Goal: Contribute content: Contribute content

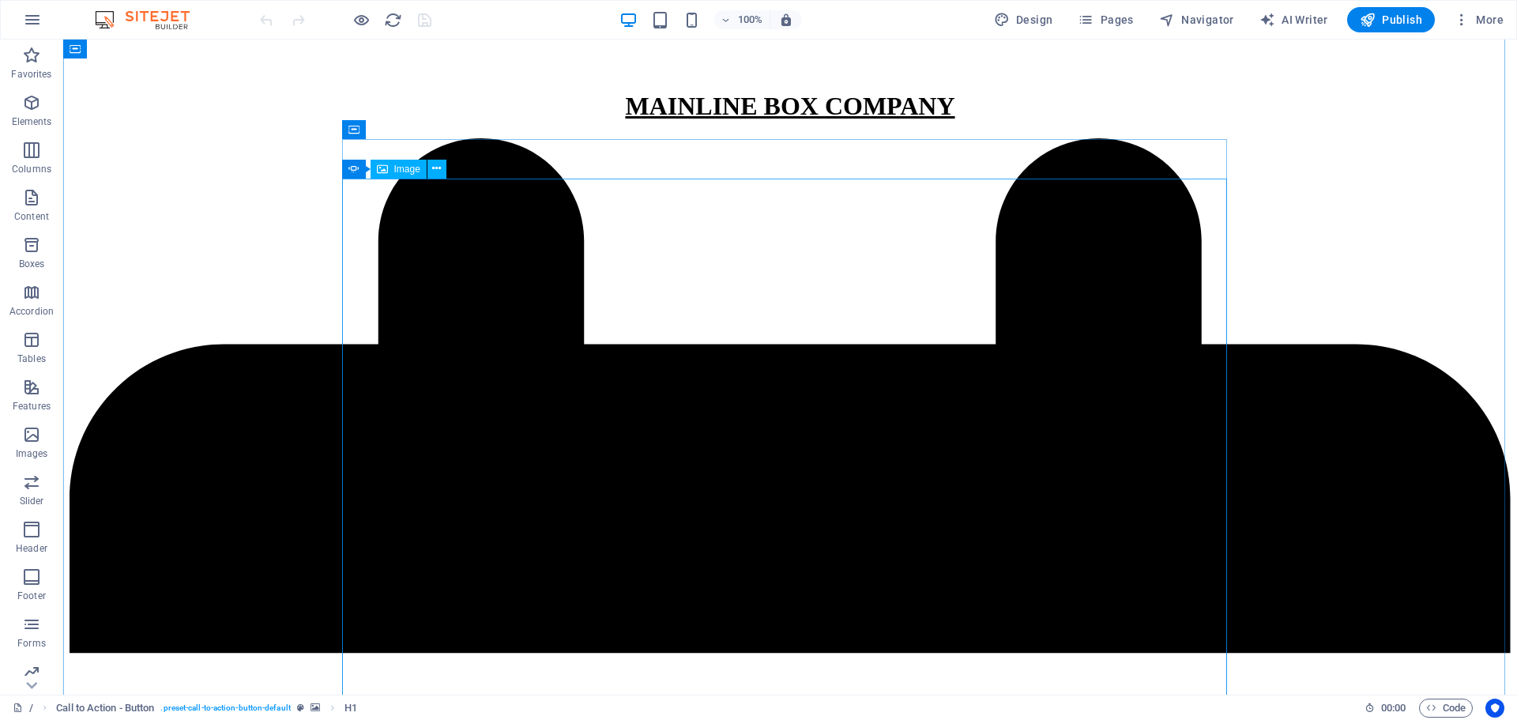
scroll to position [337, 0]
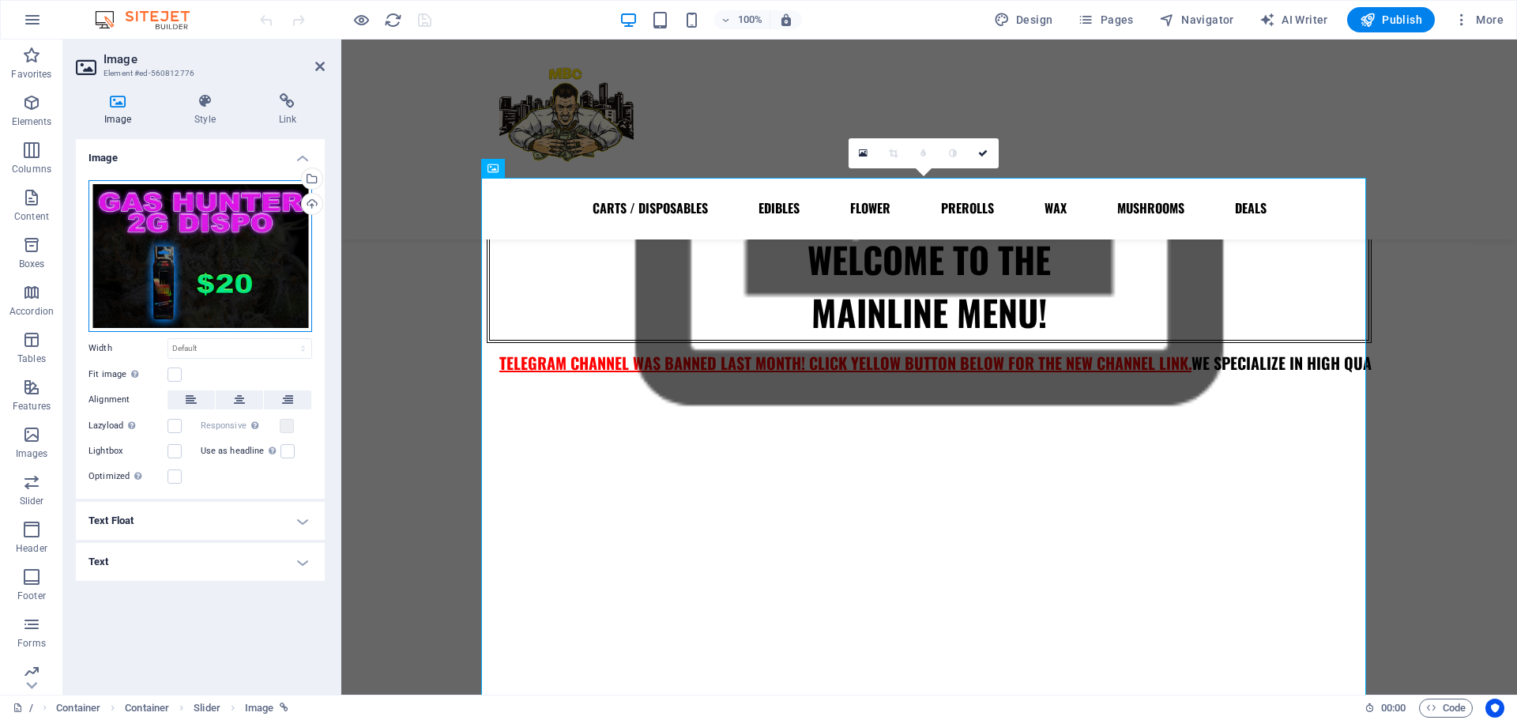
click at [225, 227] on div "Drag files here, click to choose files or select files from Files or our free s…" at bounding box center [200, 256] width 224 height 152
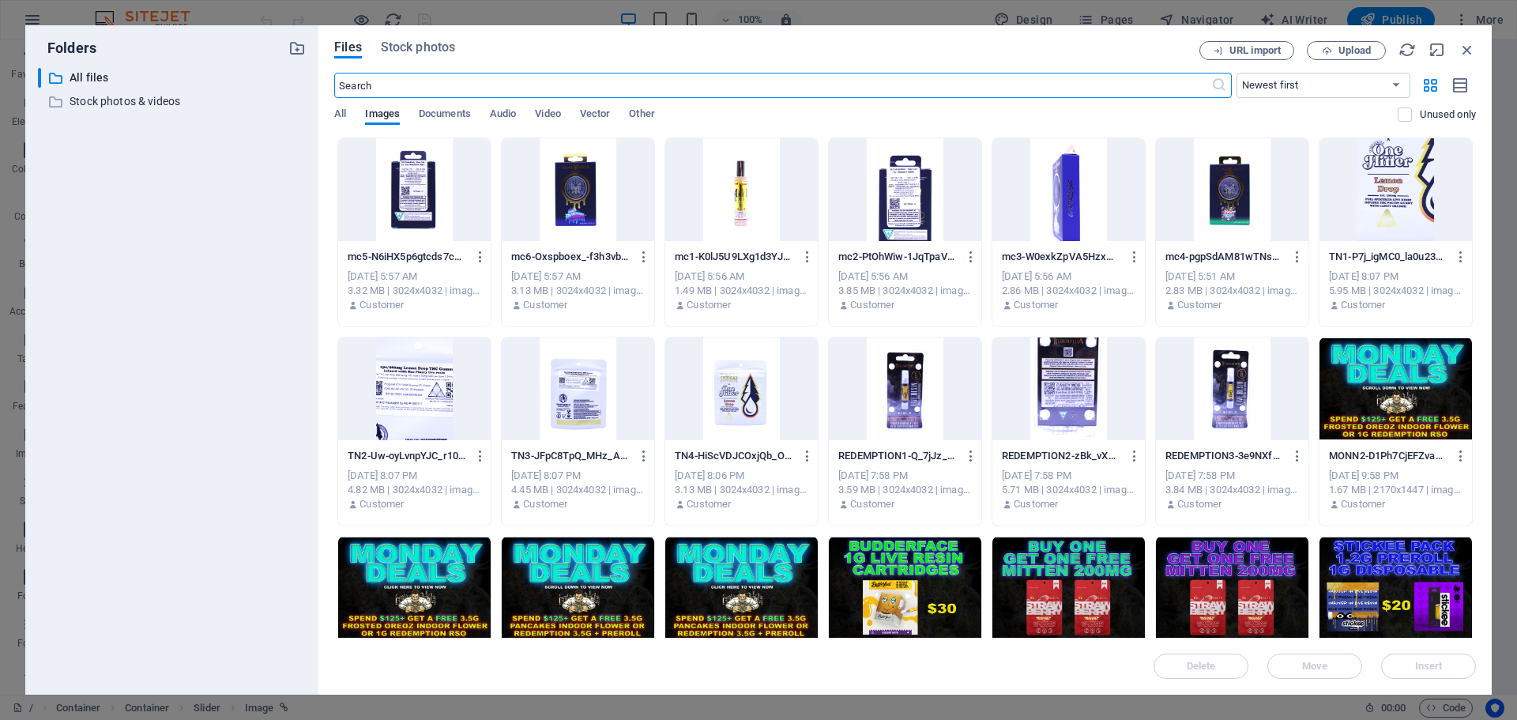
scroll to position [378, 0]
click at [1473, 50] on icon "button" at bounding box center [1466, 49] width 17 height 17
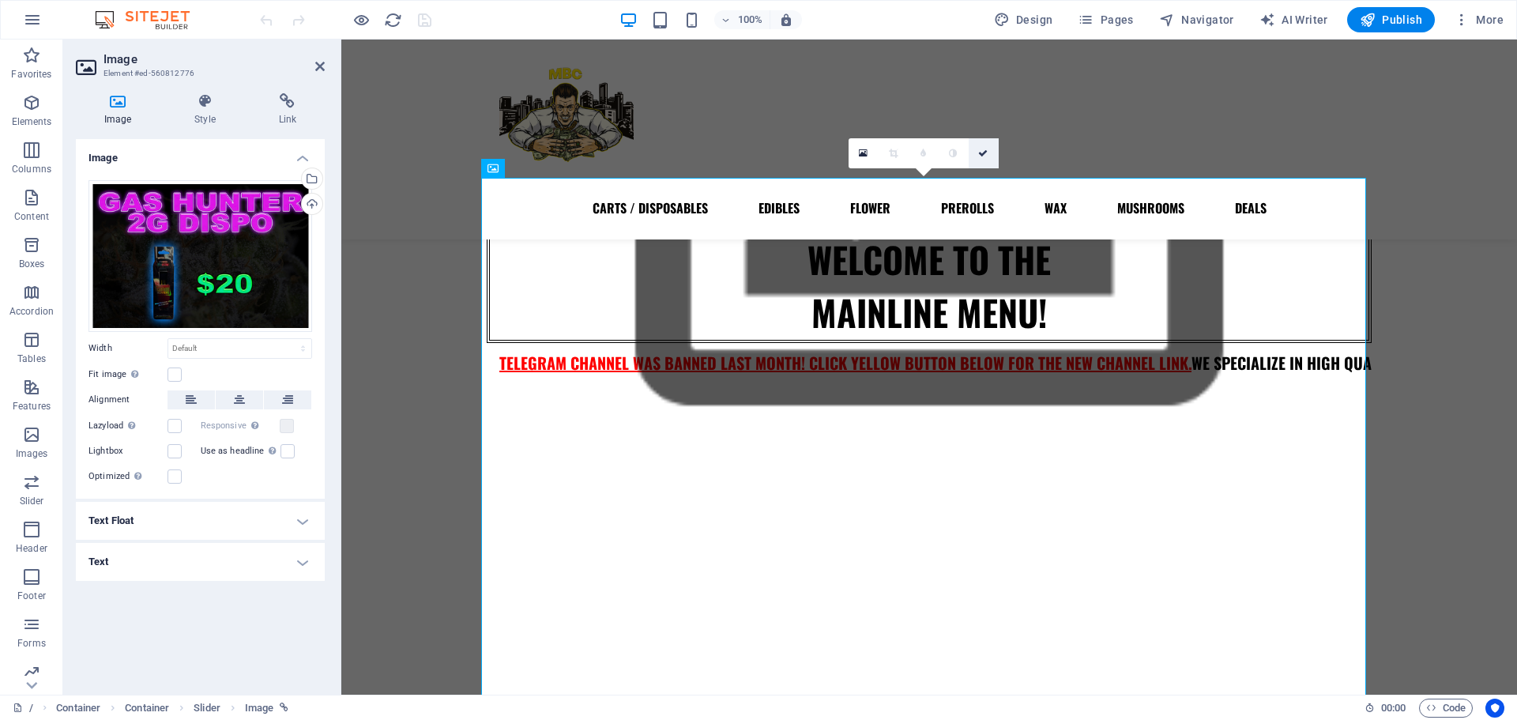
click at [991, 150] on link at bounding box center [983, 153] width 30 height 30
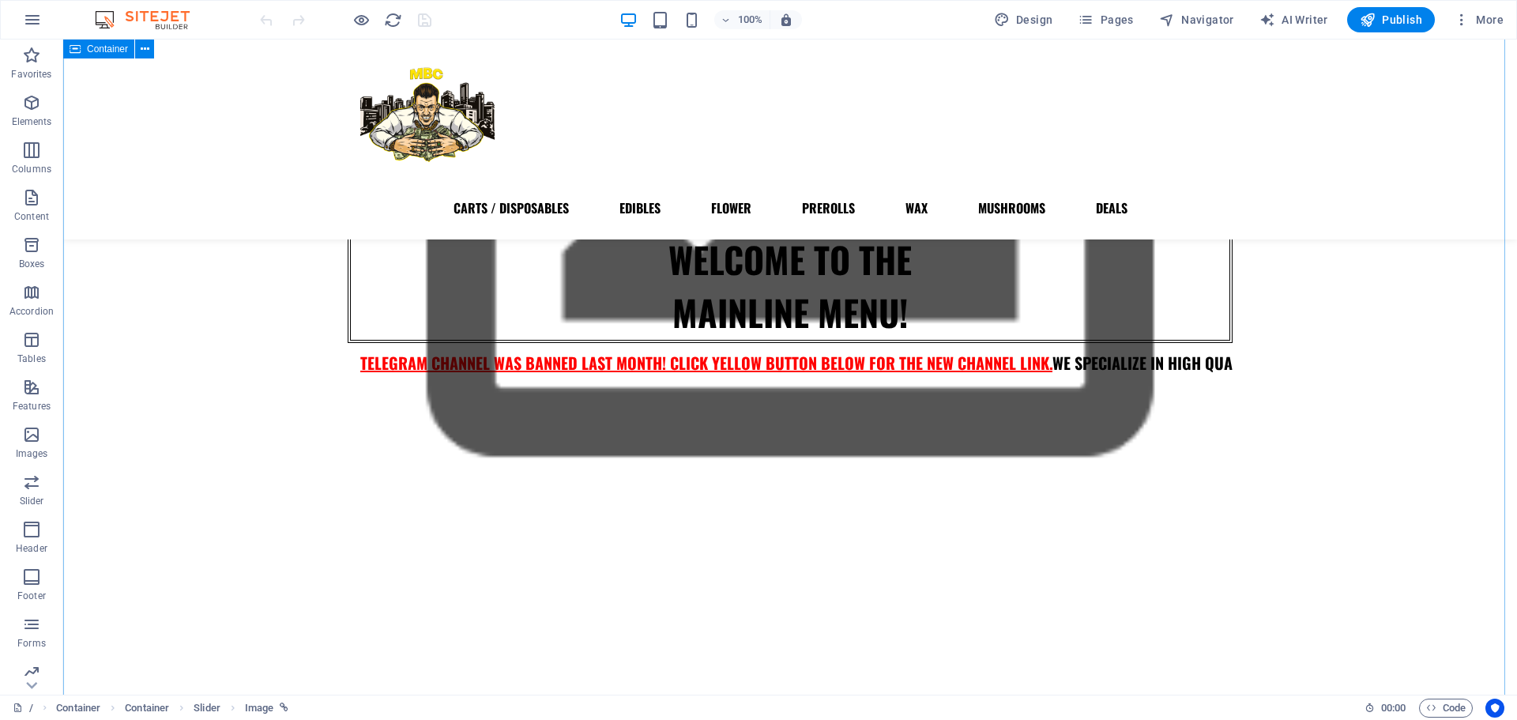
click at [348, 409] on button "button" at bounding box center [348, 409] width 0 height 0
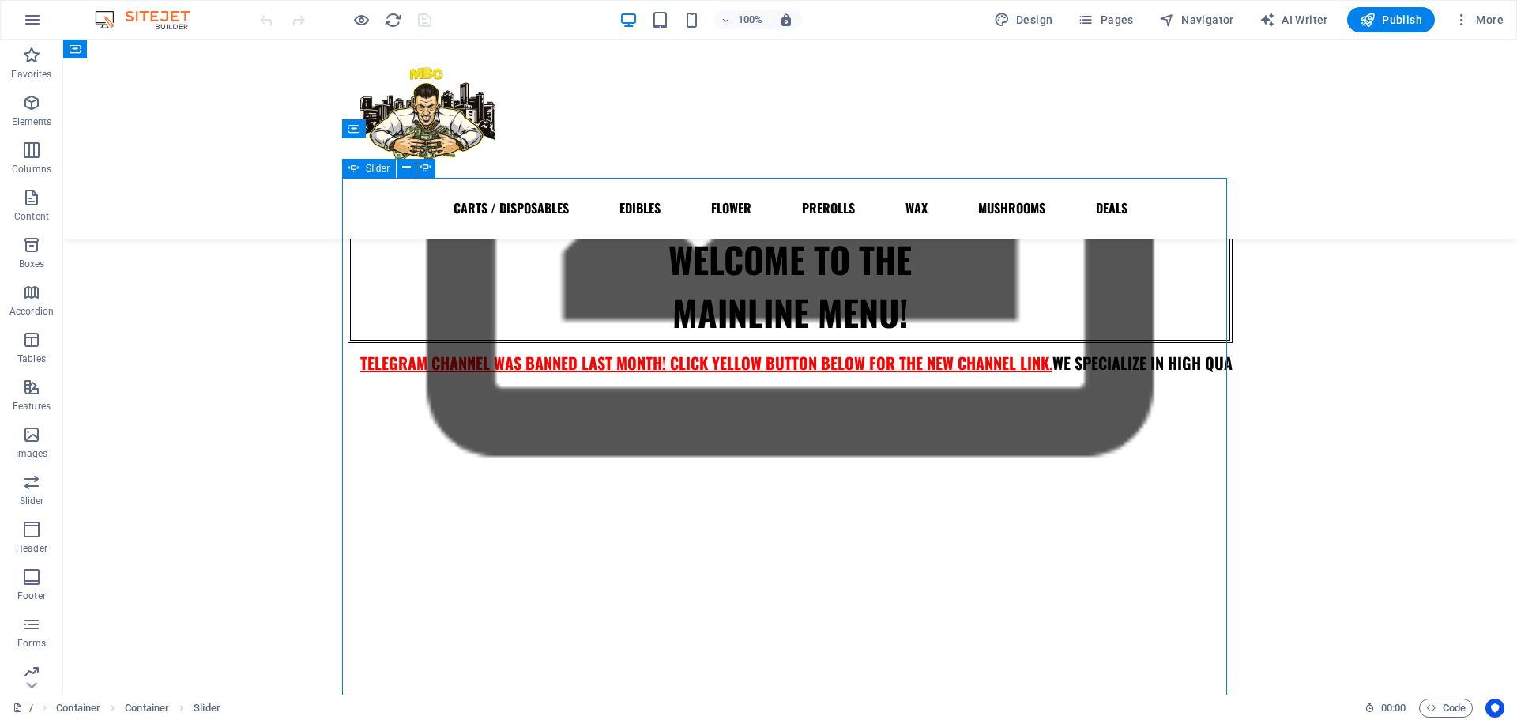
click at [348, 409] on button "button" at bounding box center [348, 409] width 0 height 0
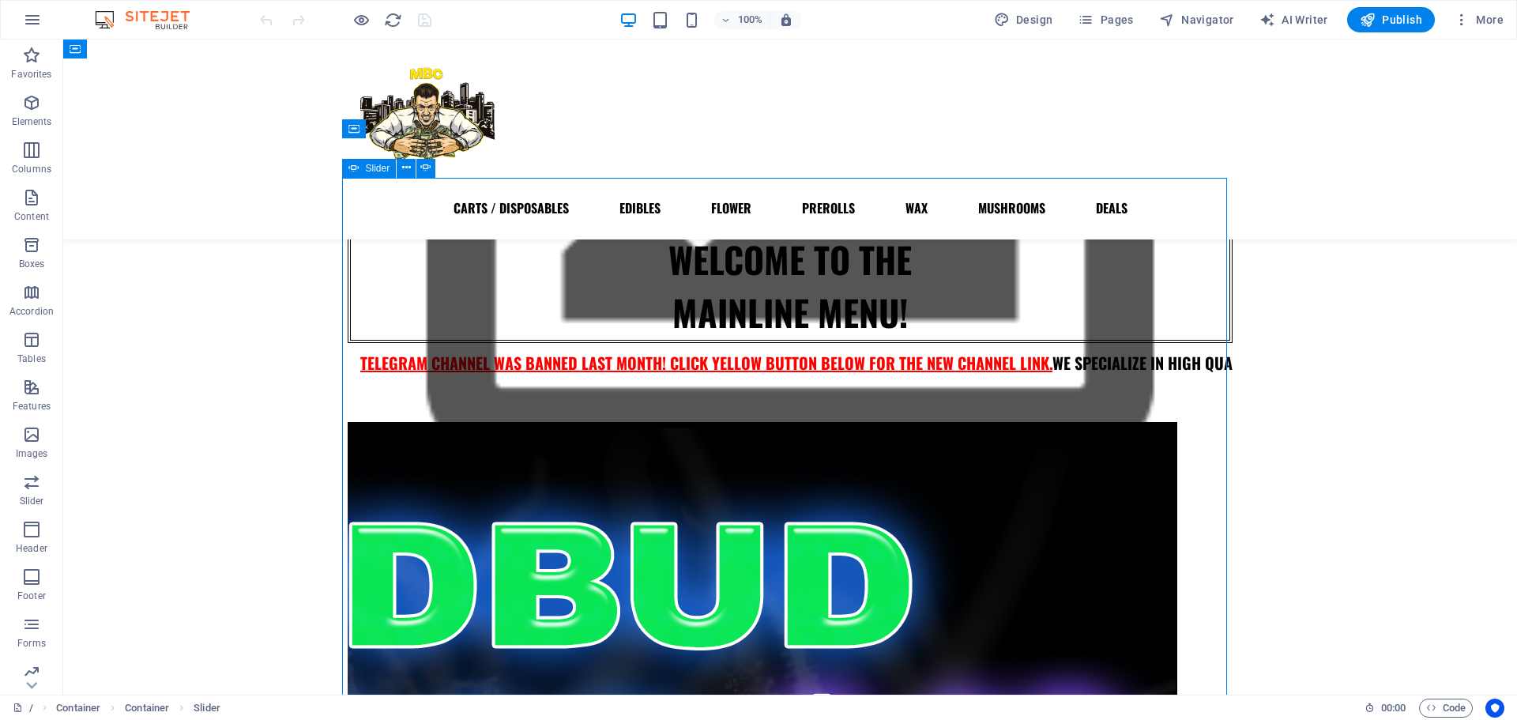
click at [348, 409] on button "button" at bounding box center [348, 409] width 0 height 0
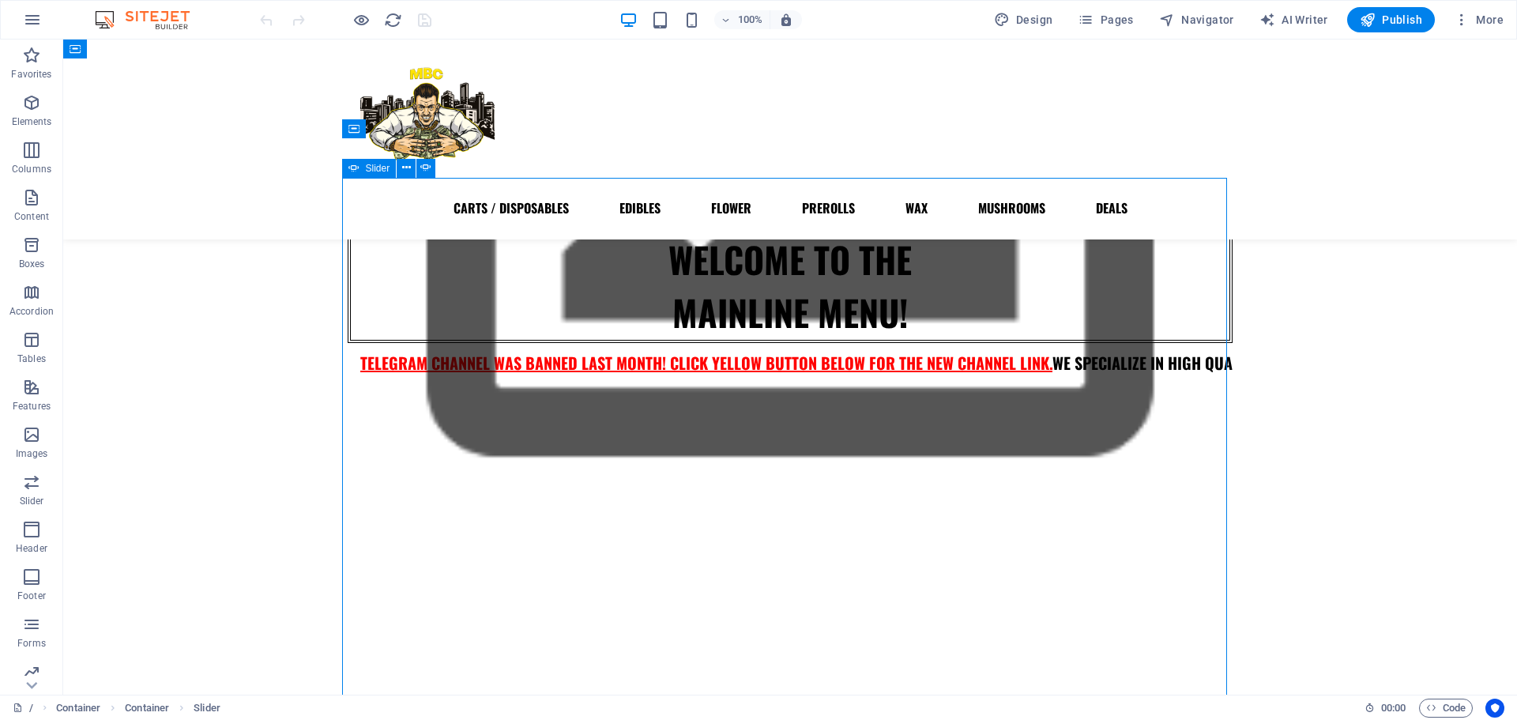
click at [348, 409] on button "button" at bounding box center [348, 409] width 0 height 0
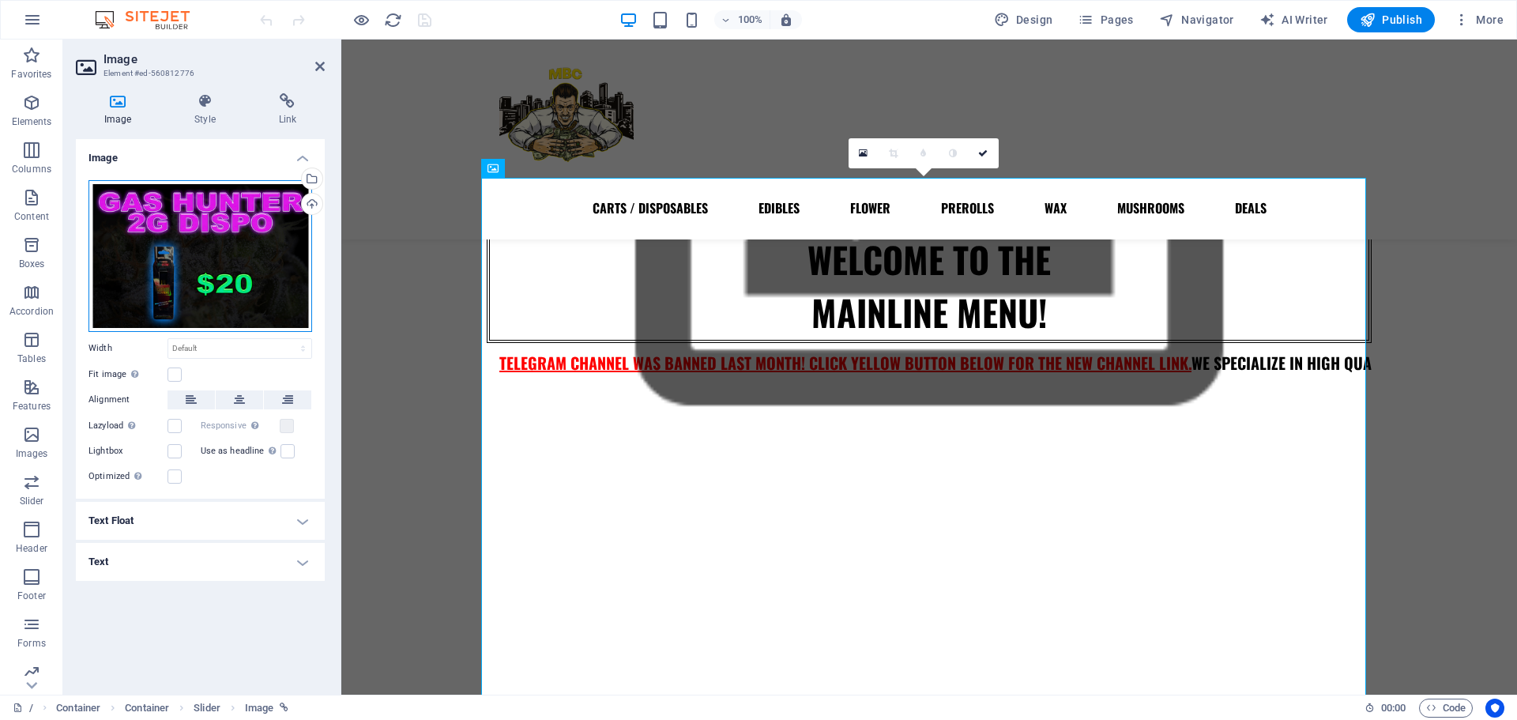
click at [175, 247] on div "Drag files here, click to choose files or select files from Files or our free s…" at bounding box center [200, 256] width 224 height 152
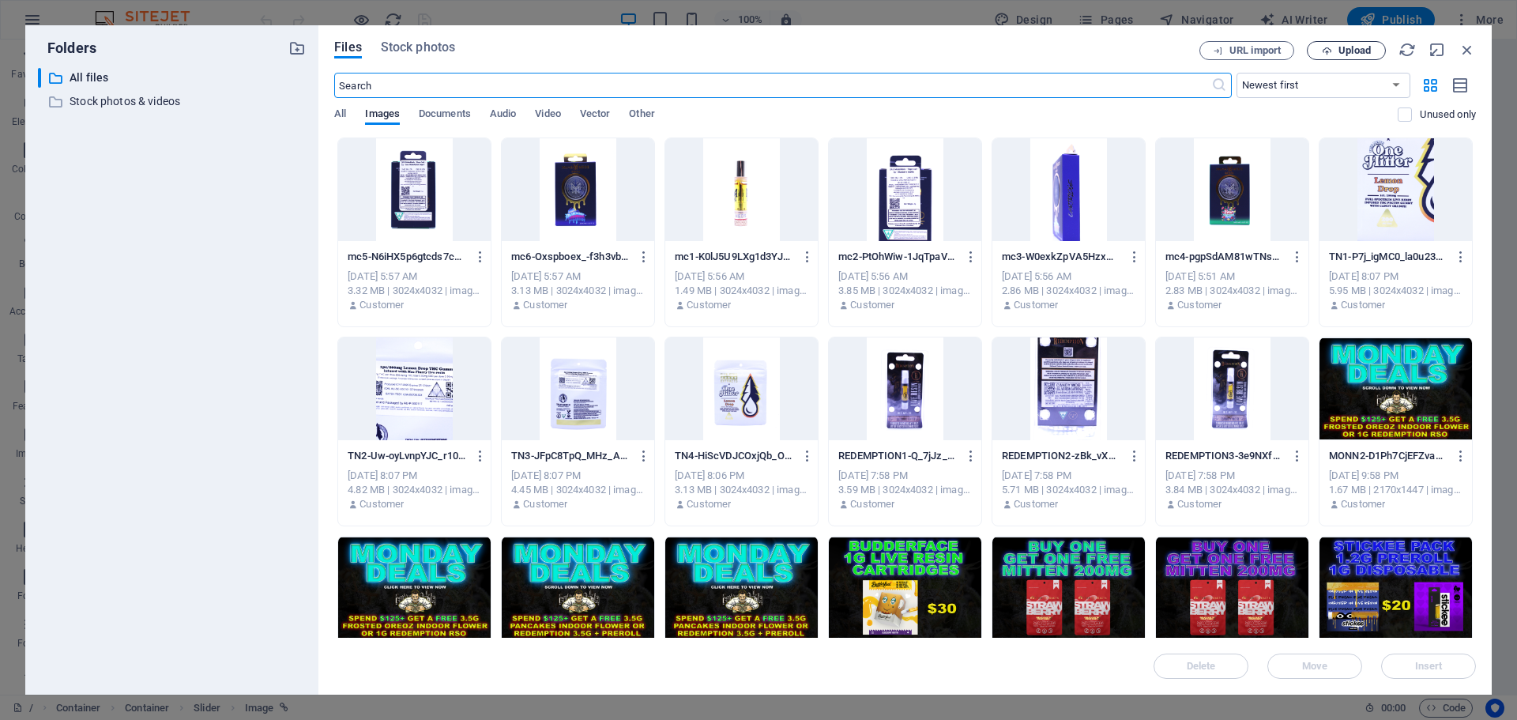
click at [1344, 43] on button "Upload" at bounding box center [1346, 50] width 79 height 19
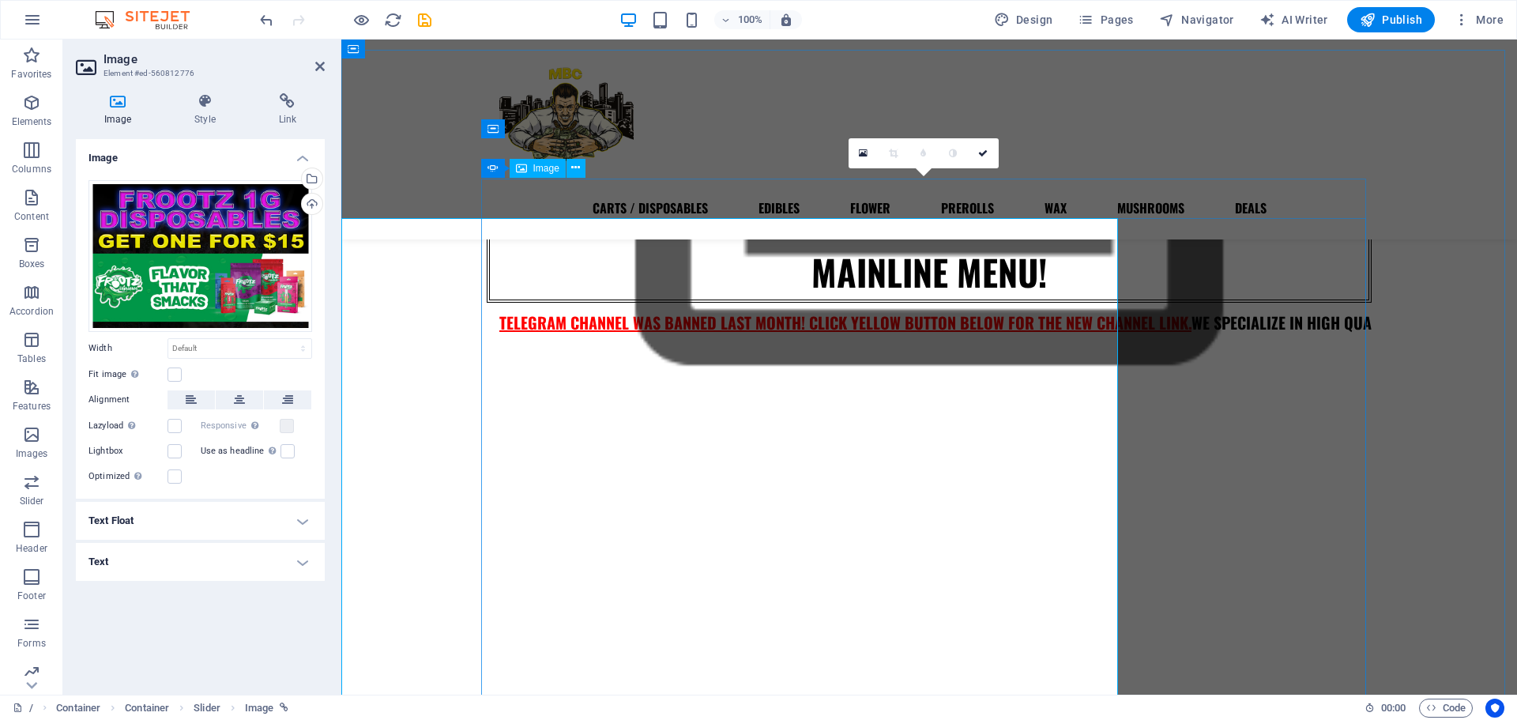
scroll to position [337, 0]
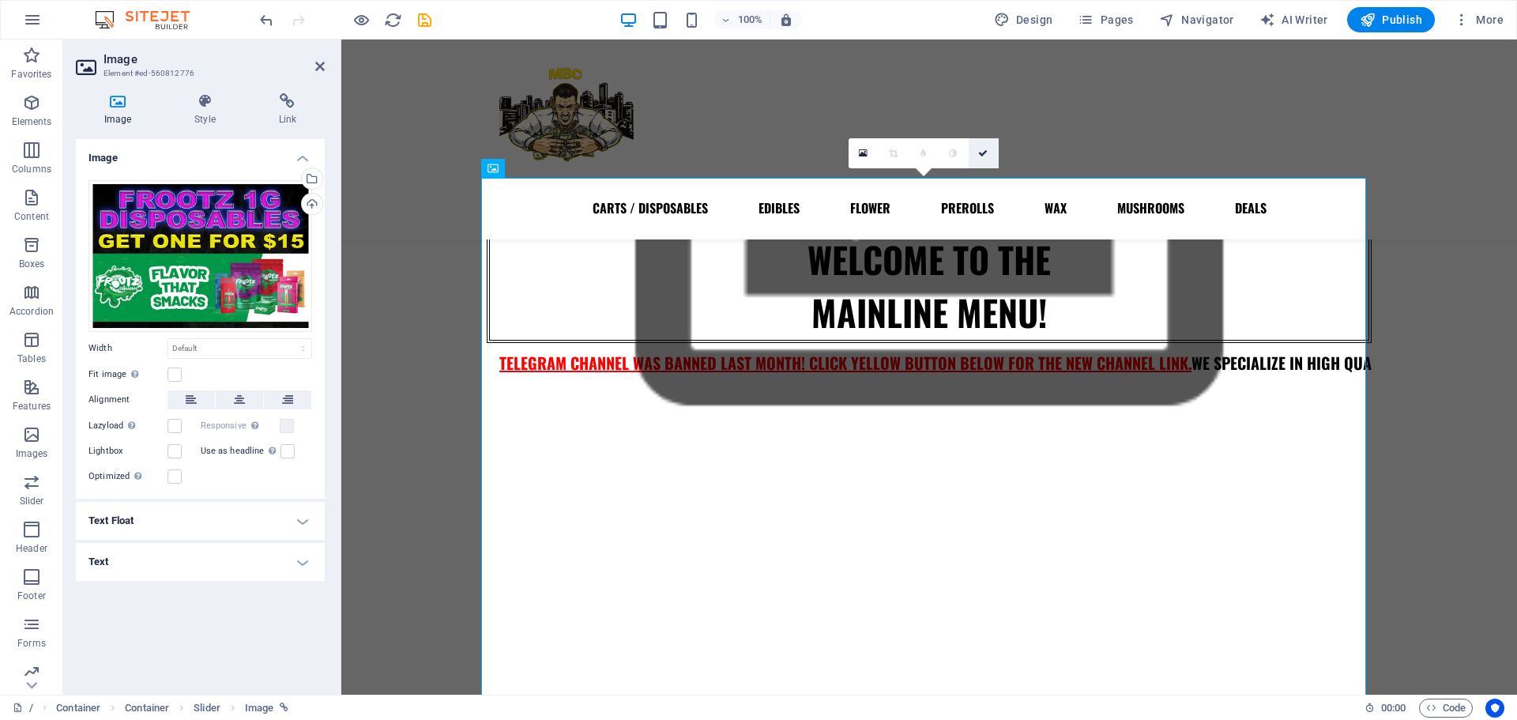
click at [983, 150] on icon at bounding box center [982, 153] width 9 height 9
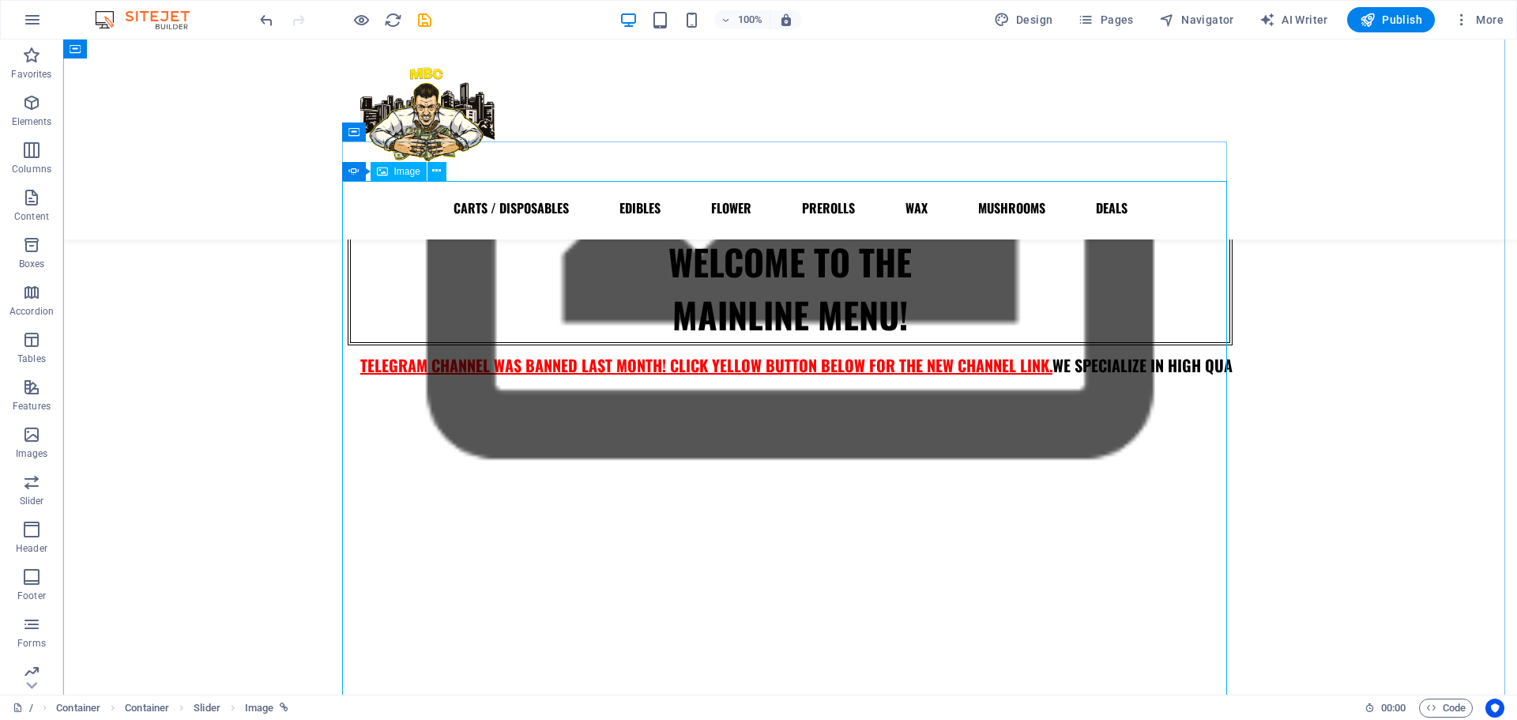
scroll to position [334, 0]
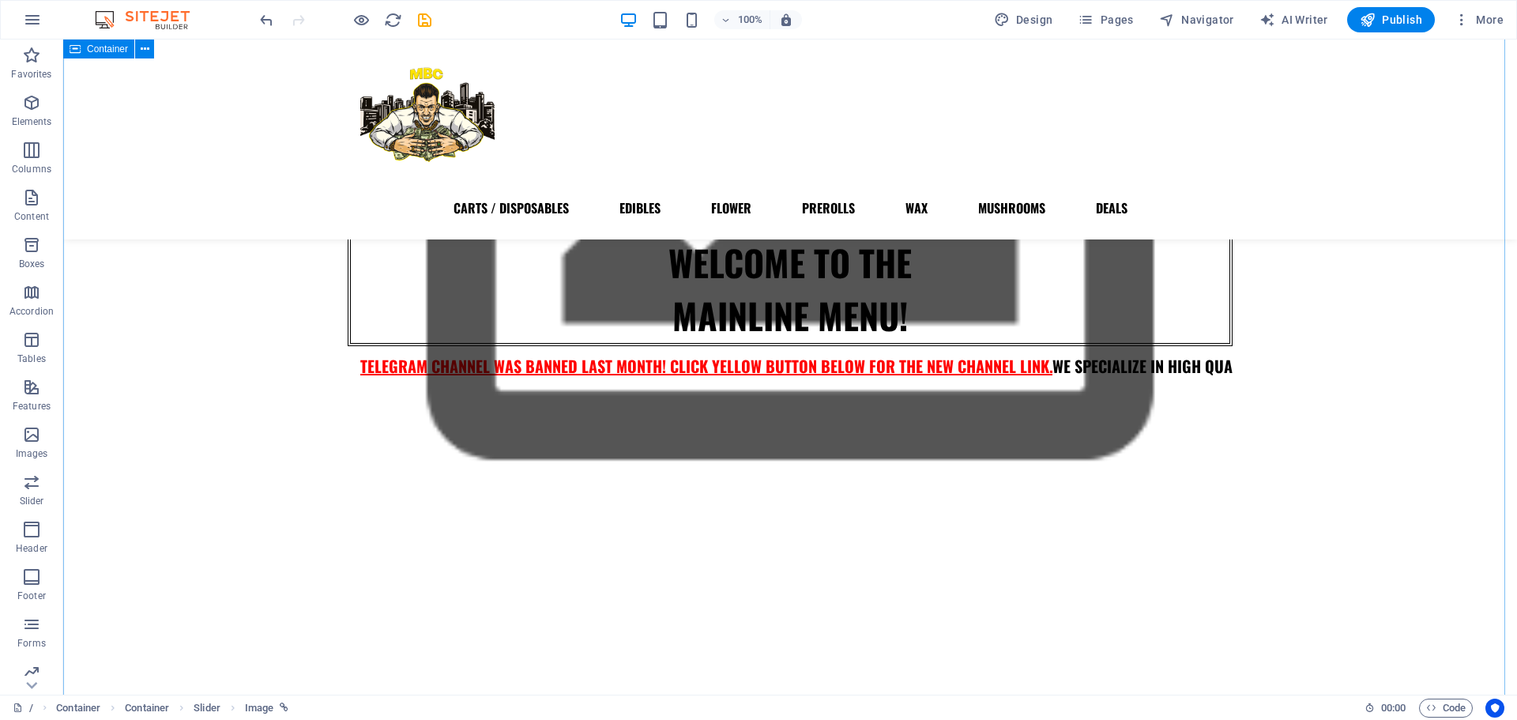
click at [348, 412] on button "button" at bounding box center [348, 412] width 0 height 0
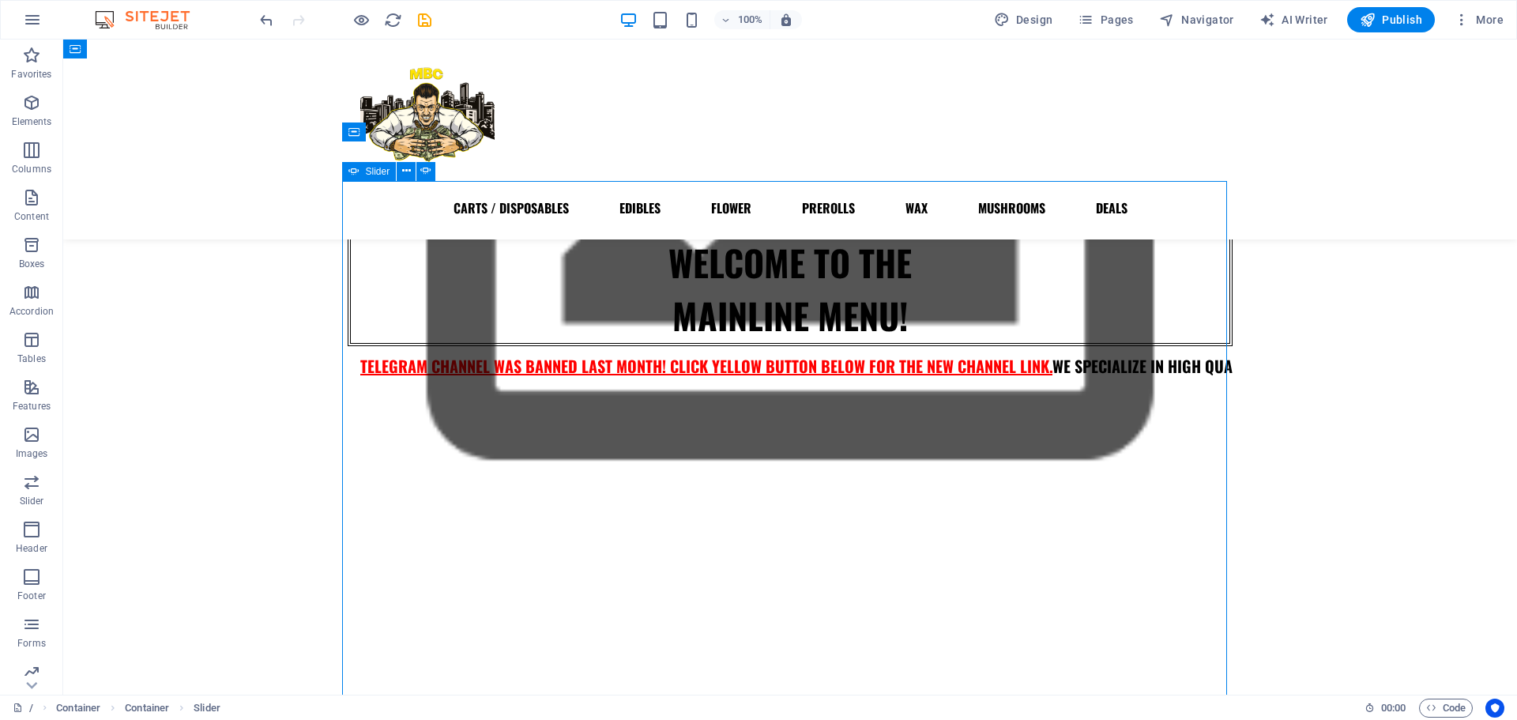
click at [348, 412] on button "button" at bounding box center [348, 412] width 0 height 0
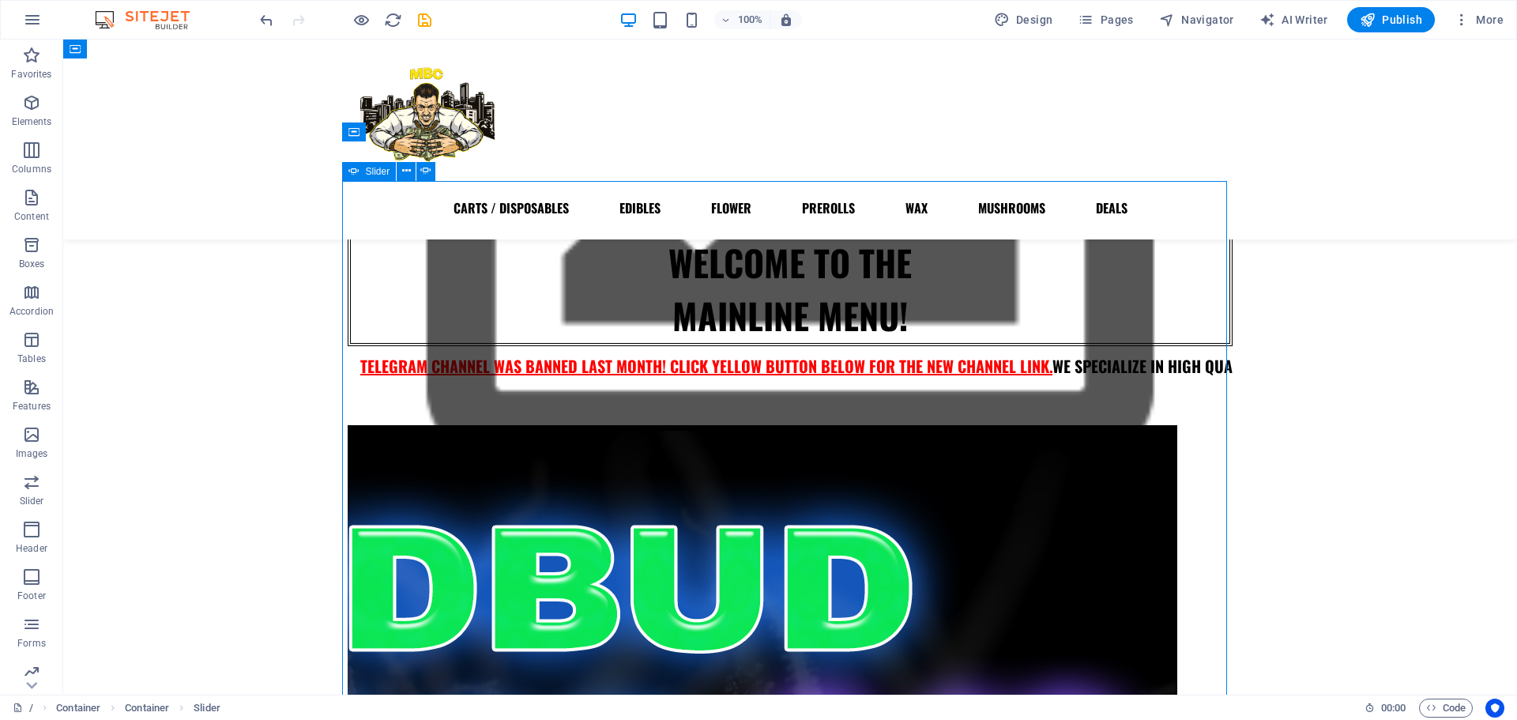
click at [348, 412] on button "button" at bounding box center [348, 412] width 0 height 0
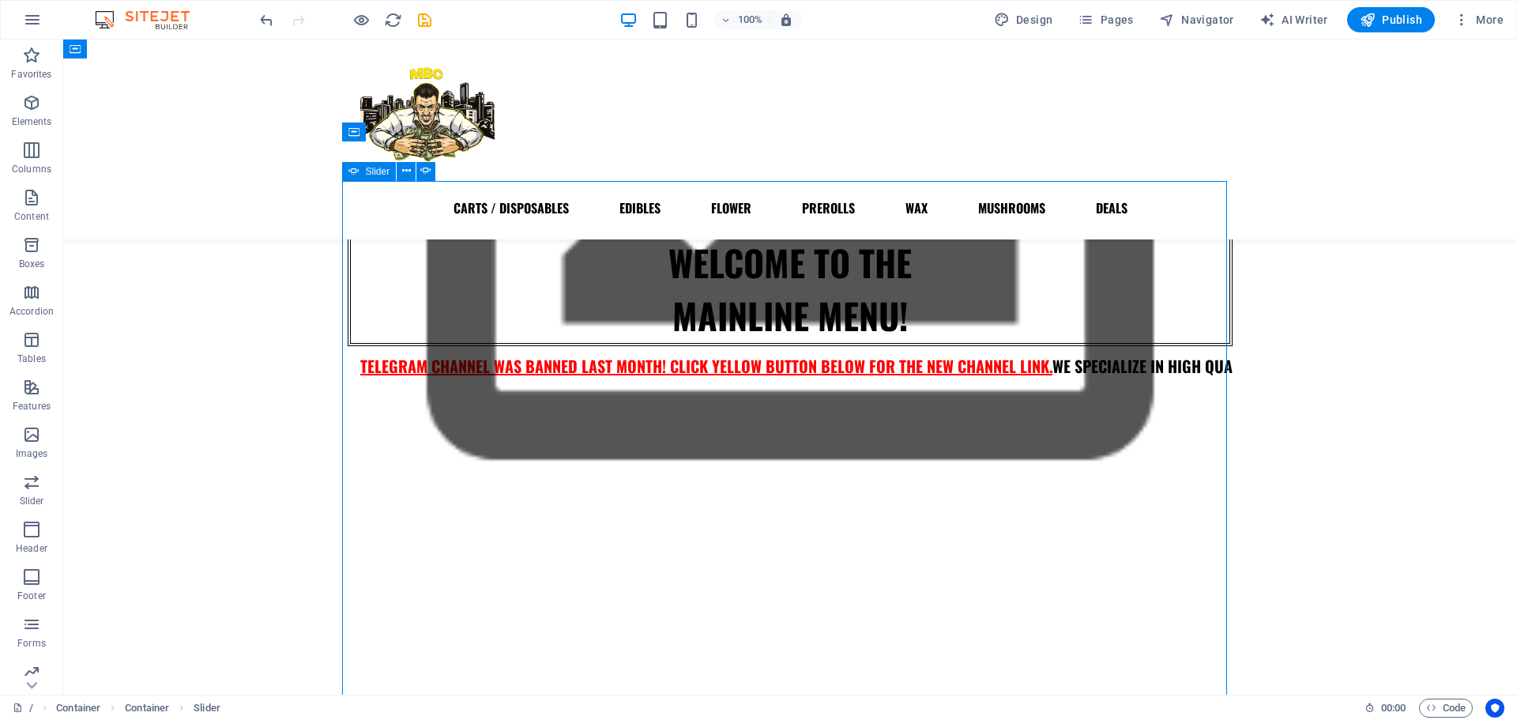
click at [348, 412] on button "button" at bounding box center [348, 412] width 0 height 0
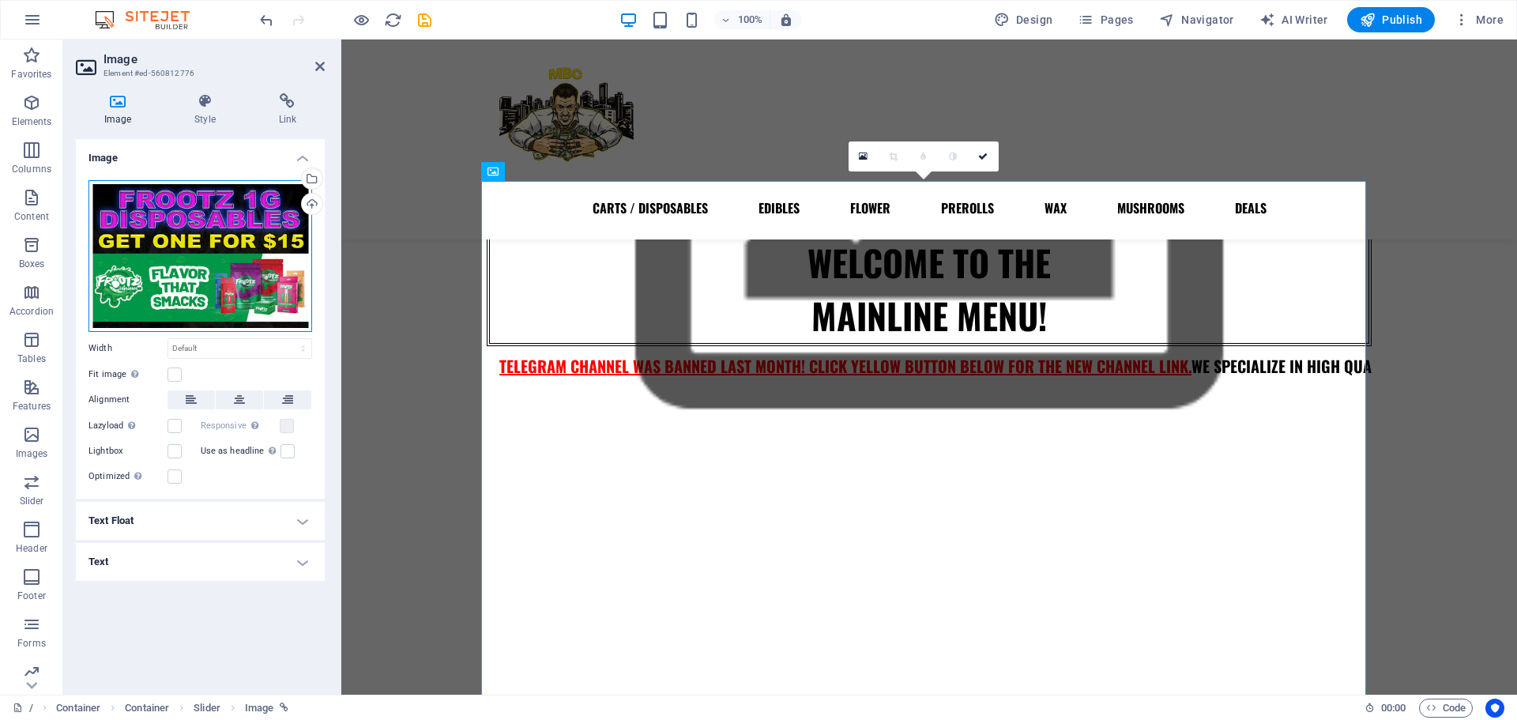
click at [201, 239] on div "Drag files here, click to choose files or select files from Files or our free s…" at bounding box center [200, 256] width 224 height 152
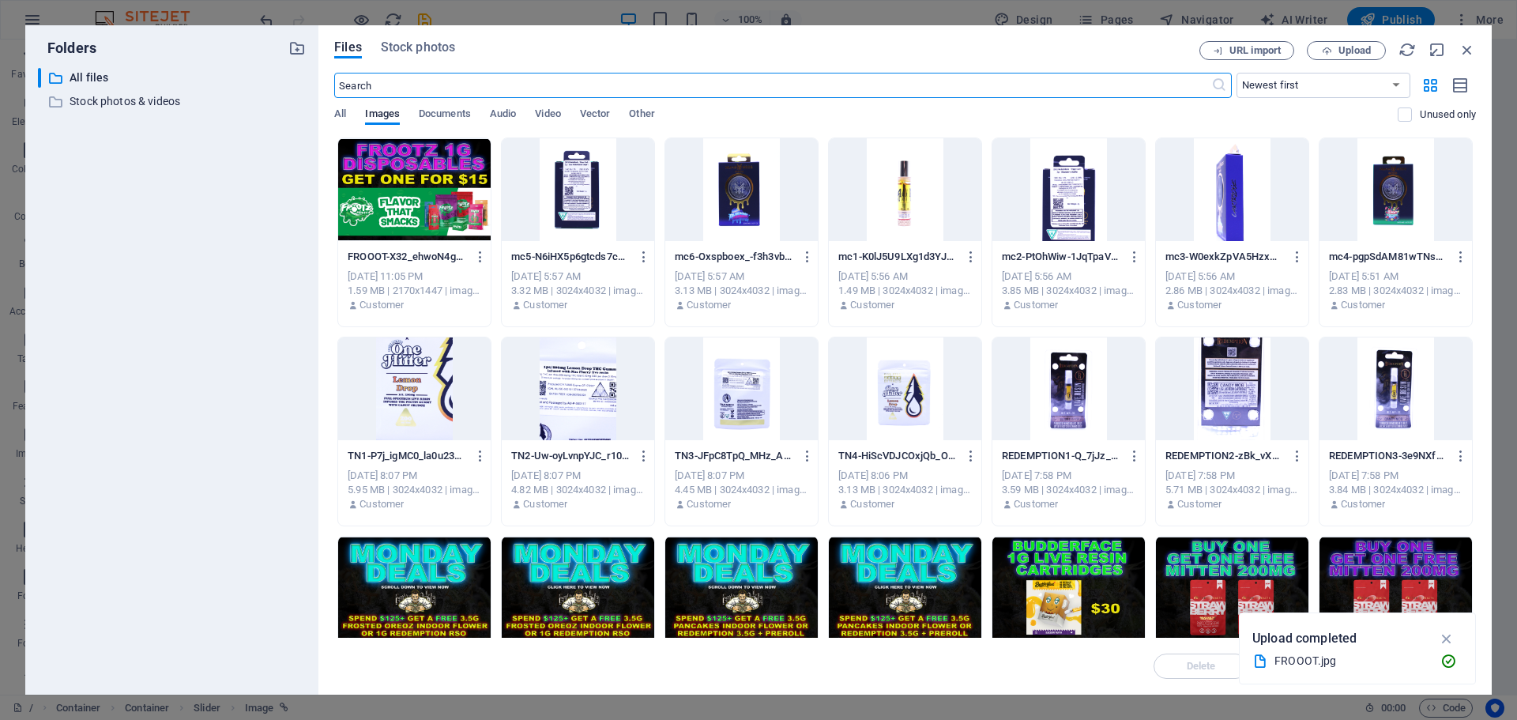
scroll to position [374, 0]
click at [1346, 47] on span "Upload" at bounding box center [1354, 50] width 32 height 9
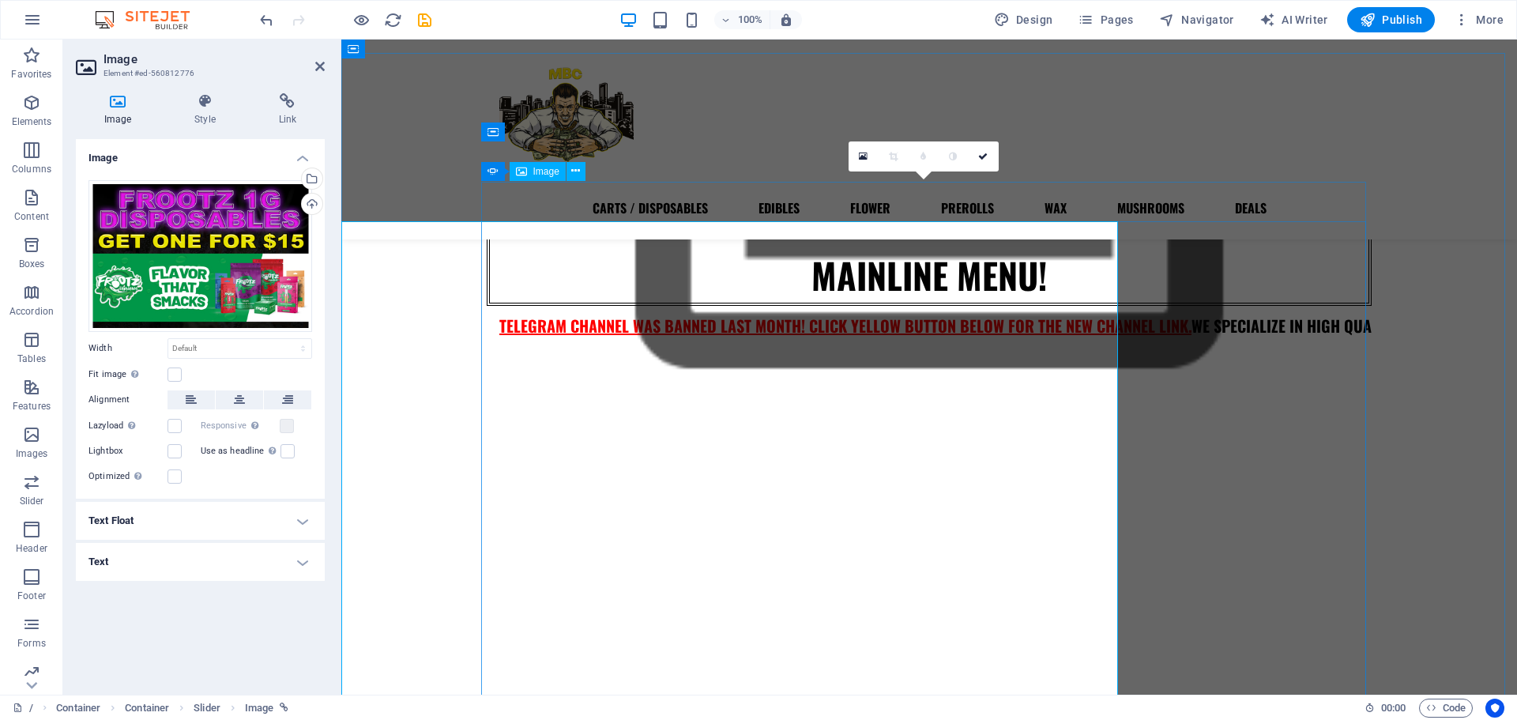
scroll to position [334, 0]
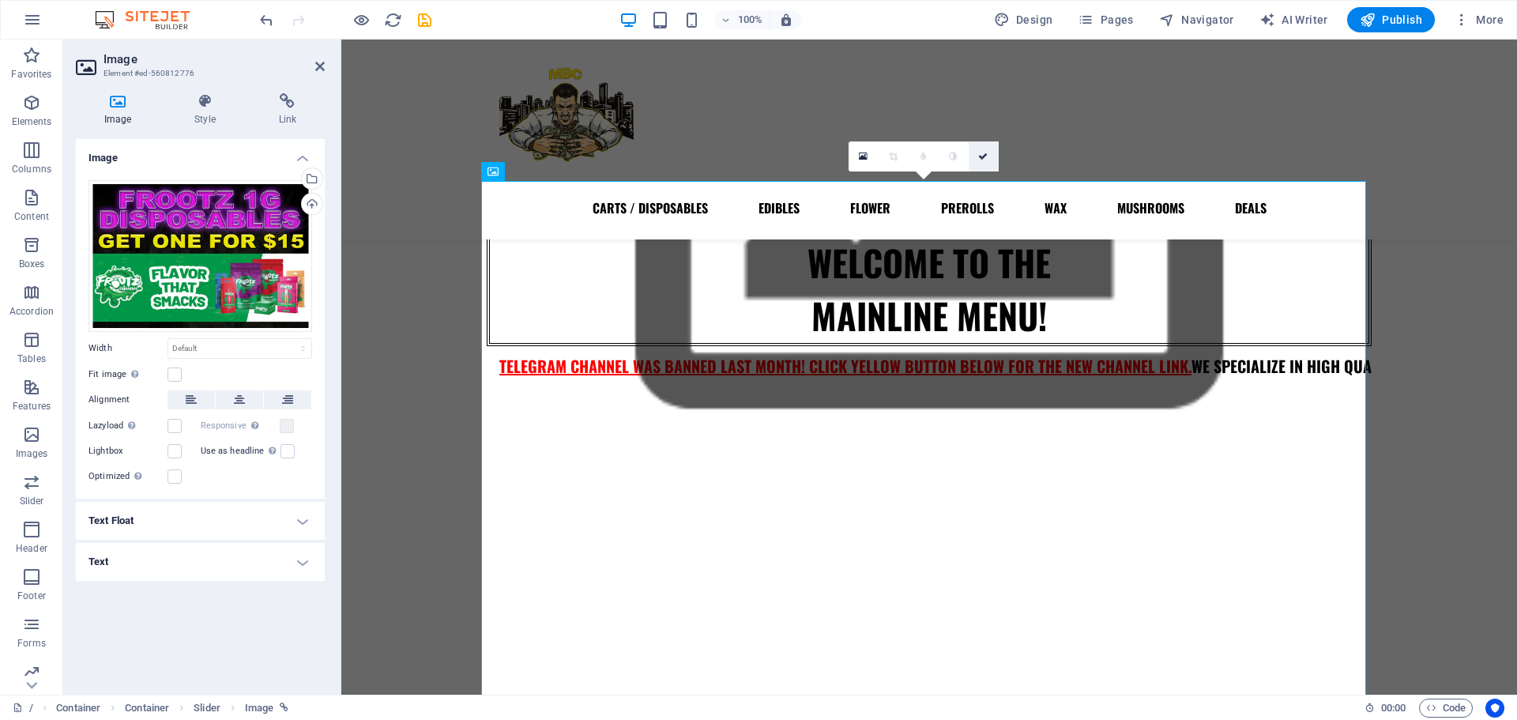
click at [988, 155] on link at bounding box center [983, 156] width 30 height 30
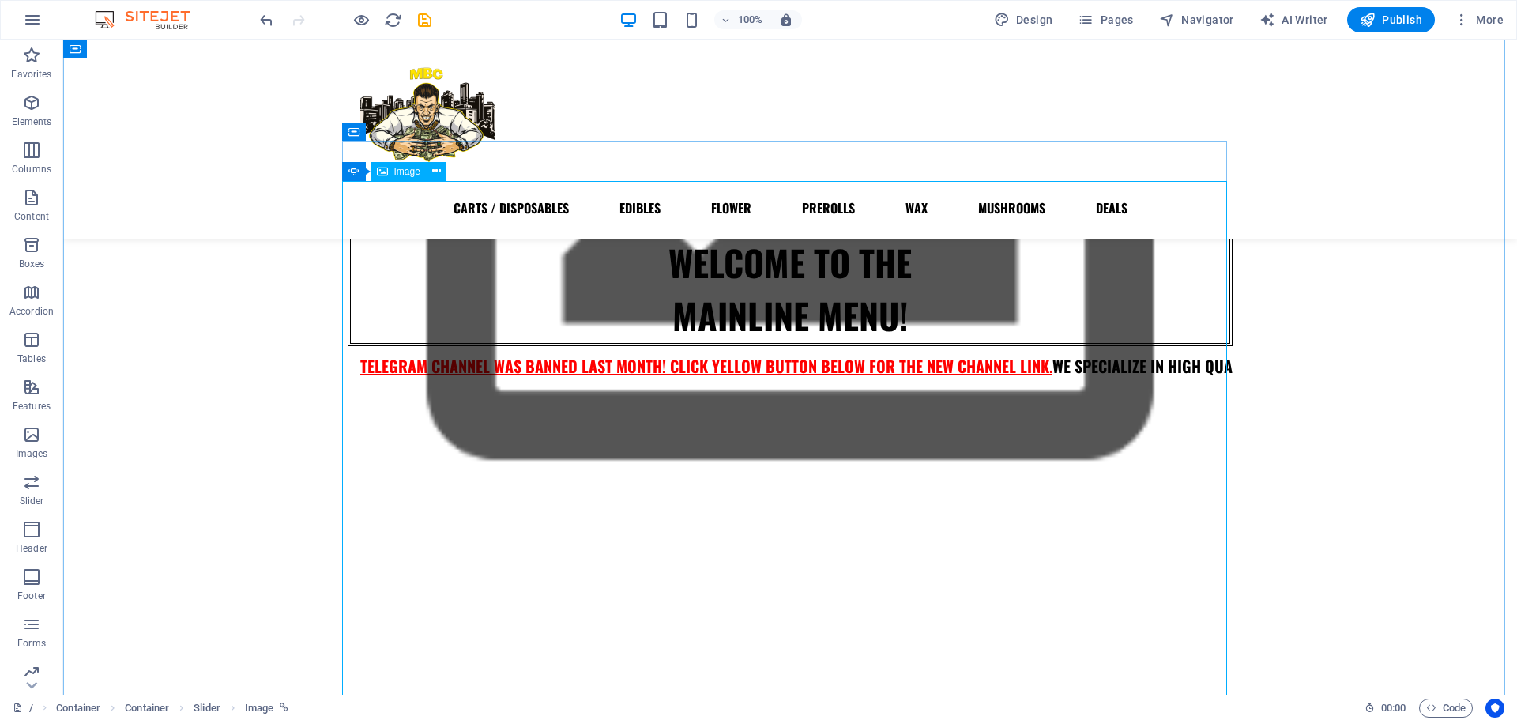
select select "43"
select select
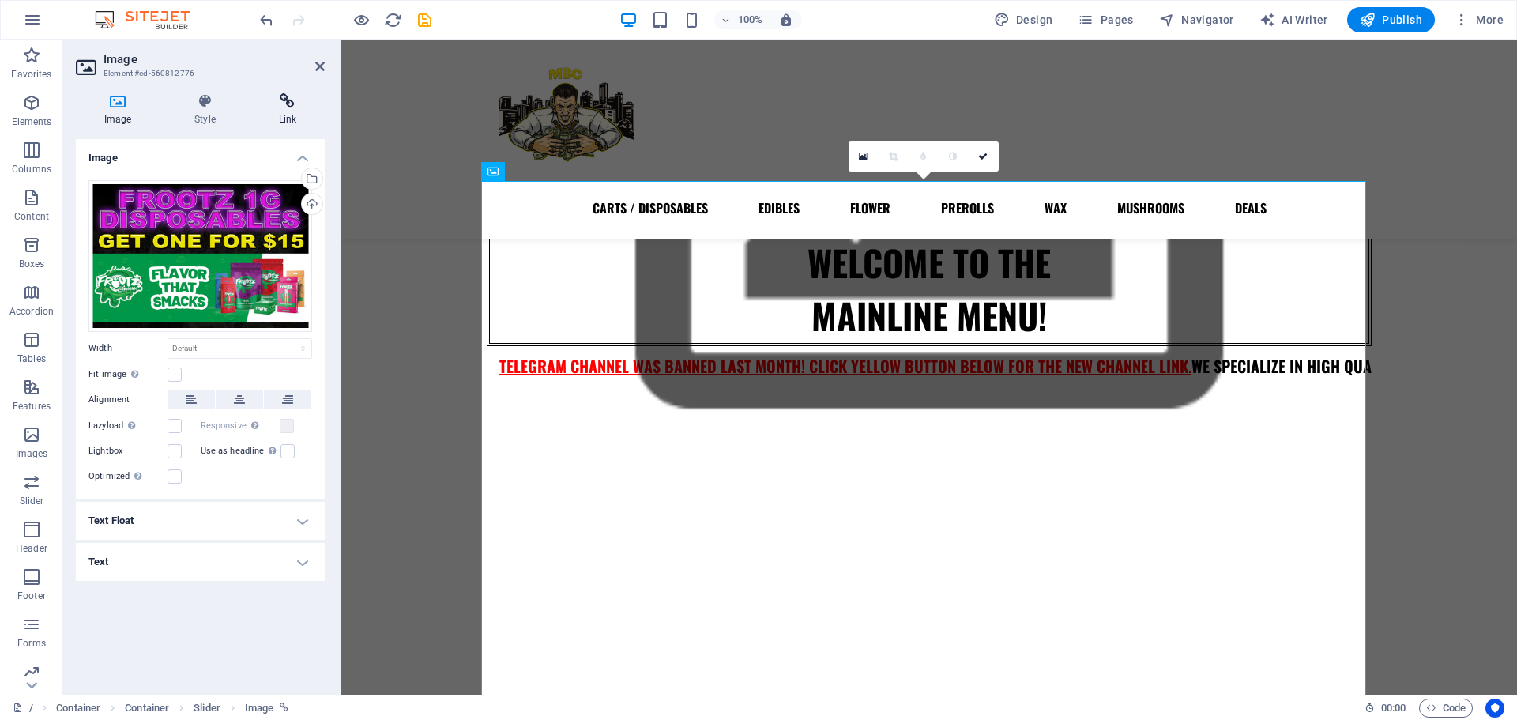
click at [289, 105] on icon at bounding box center [287, 101] width 74 height 16
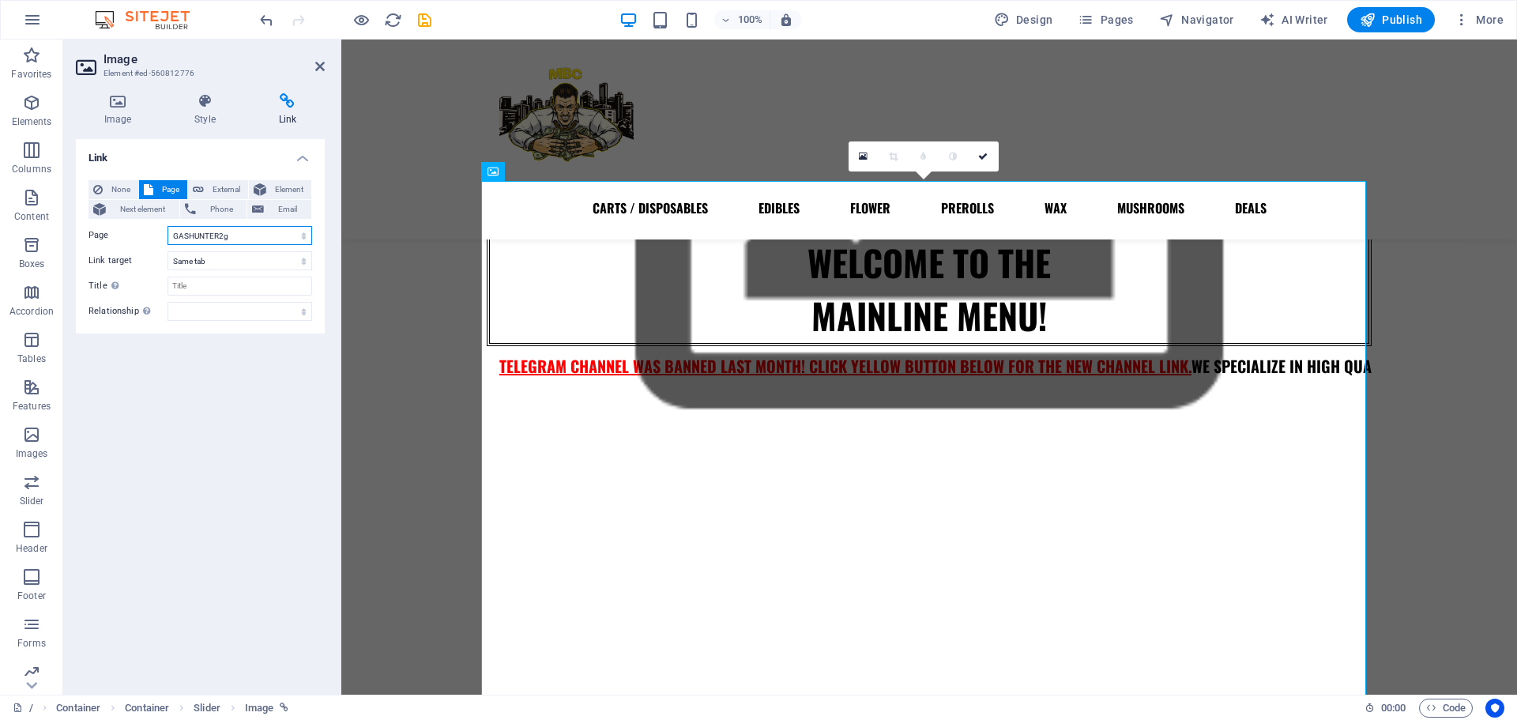
click at [179, 236] on select "/ CARTS / DISPOSABLES EDIBLES FLOWER PREROLLS WAX MUSHROOMS DEALS MIDWEST froot…" at bounding box center [239, 235] width 145 height 19
select select "24"
click at [167, 226] on select "/ CARTS / DISPOSABLES EDIBLES FLOWER PREROLLS WAX MUSHROOMS DEALS MIDWEST froot…" at bounding box center [239, 235] width 145 height 19
click at [981, 155] on icon at bounding box center [982, 156] width 9 height 9
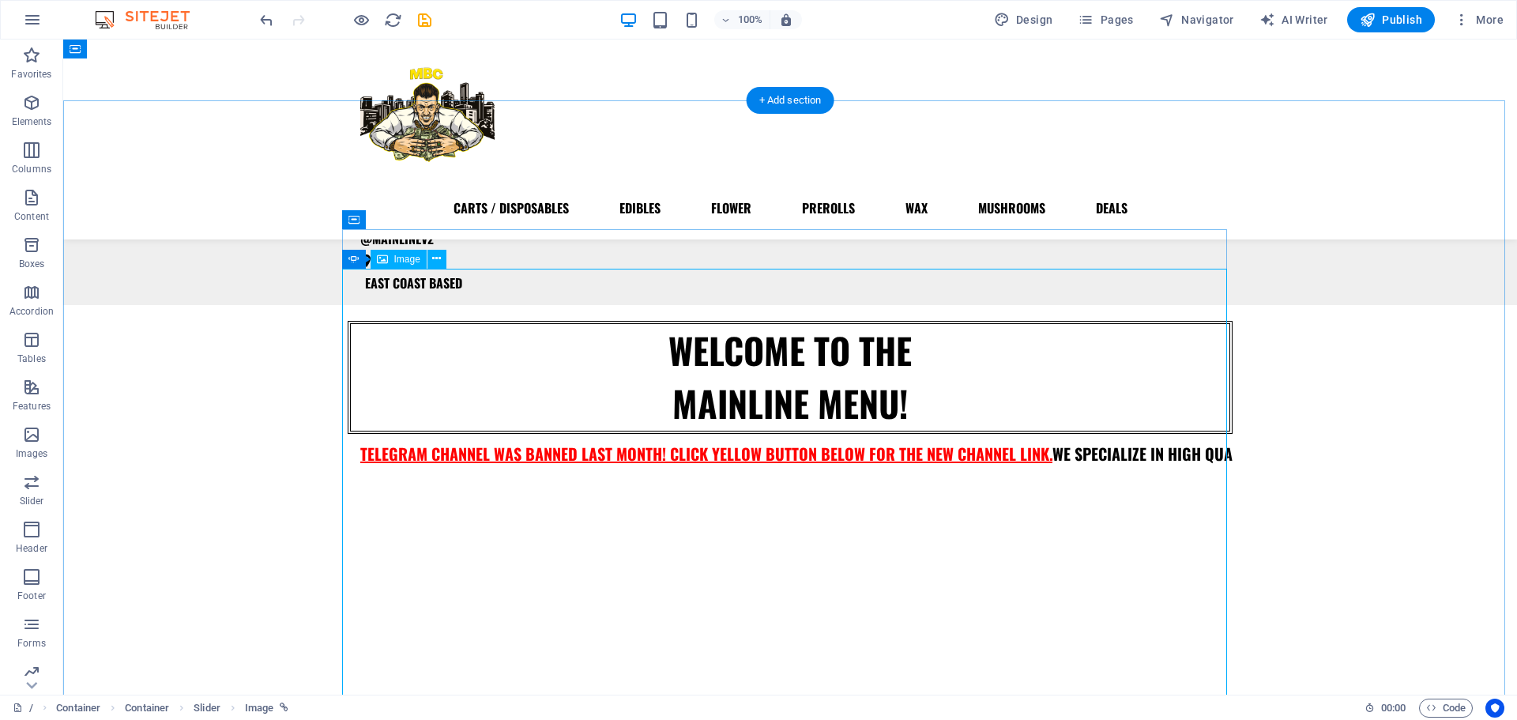
scroll to position [241, 0]
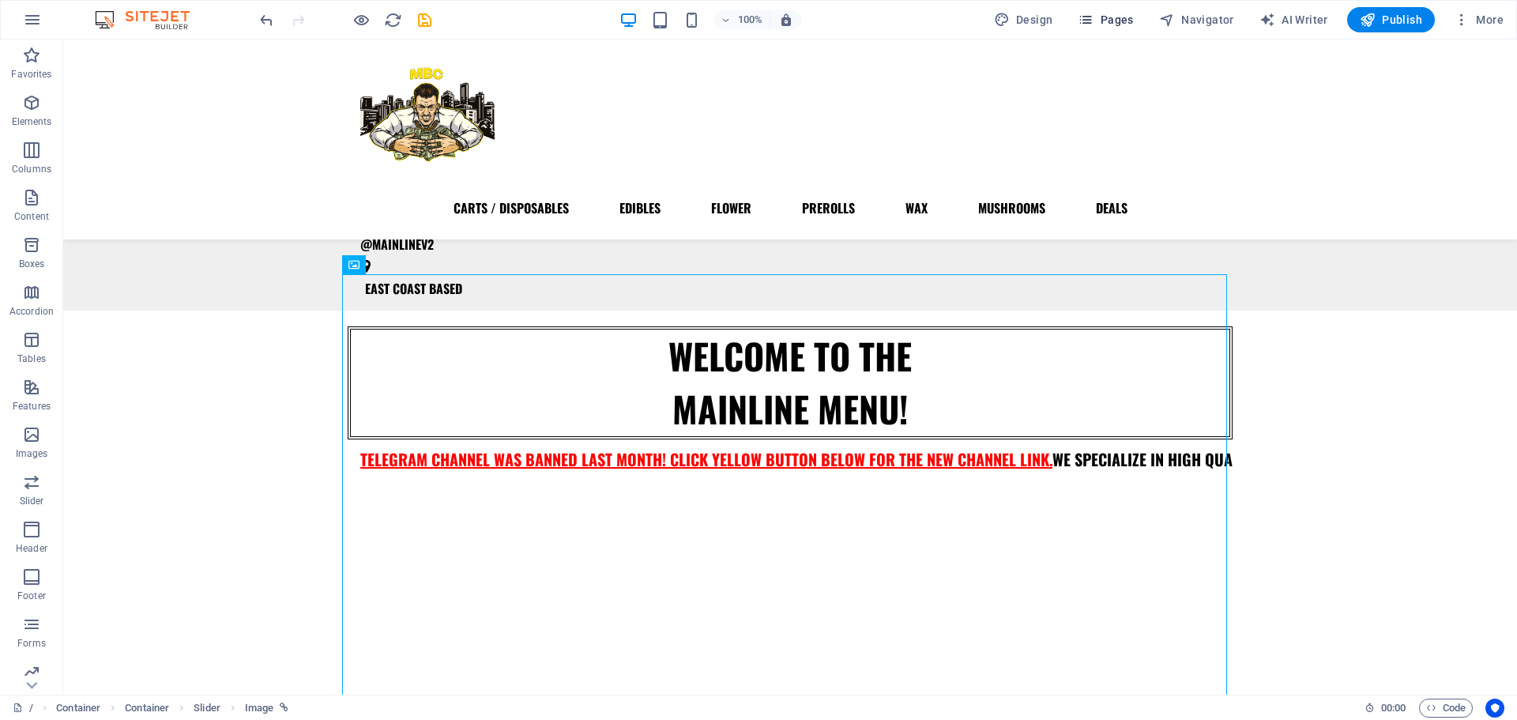
click at [1106, 21] on span "Pages" at bounding box center [1104, 20] width 55 height 16
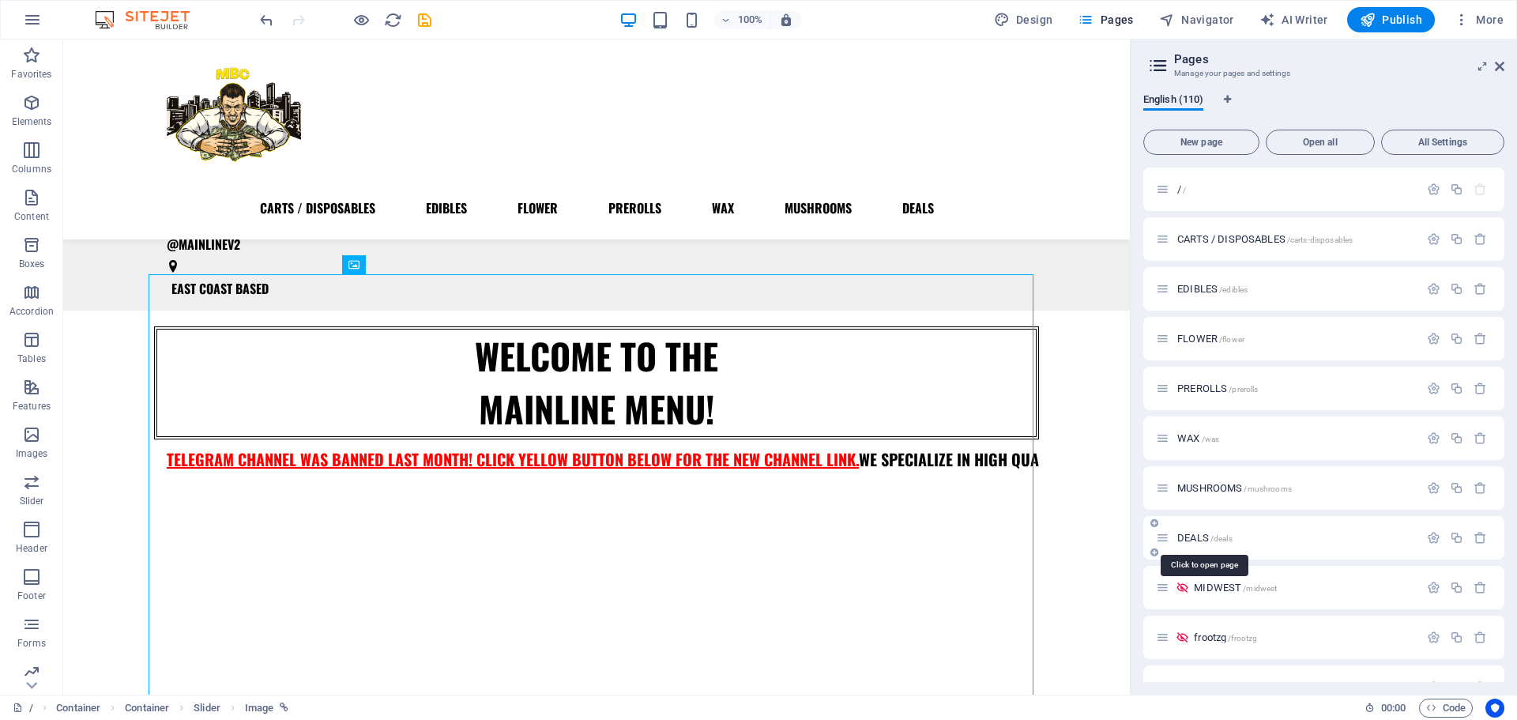
click at [1200, 540] on span "DEALS /deals" at bounding box center [1204, 538] width 55 height 12
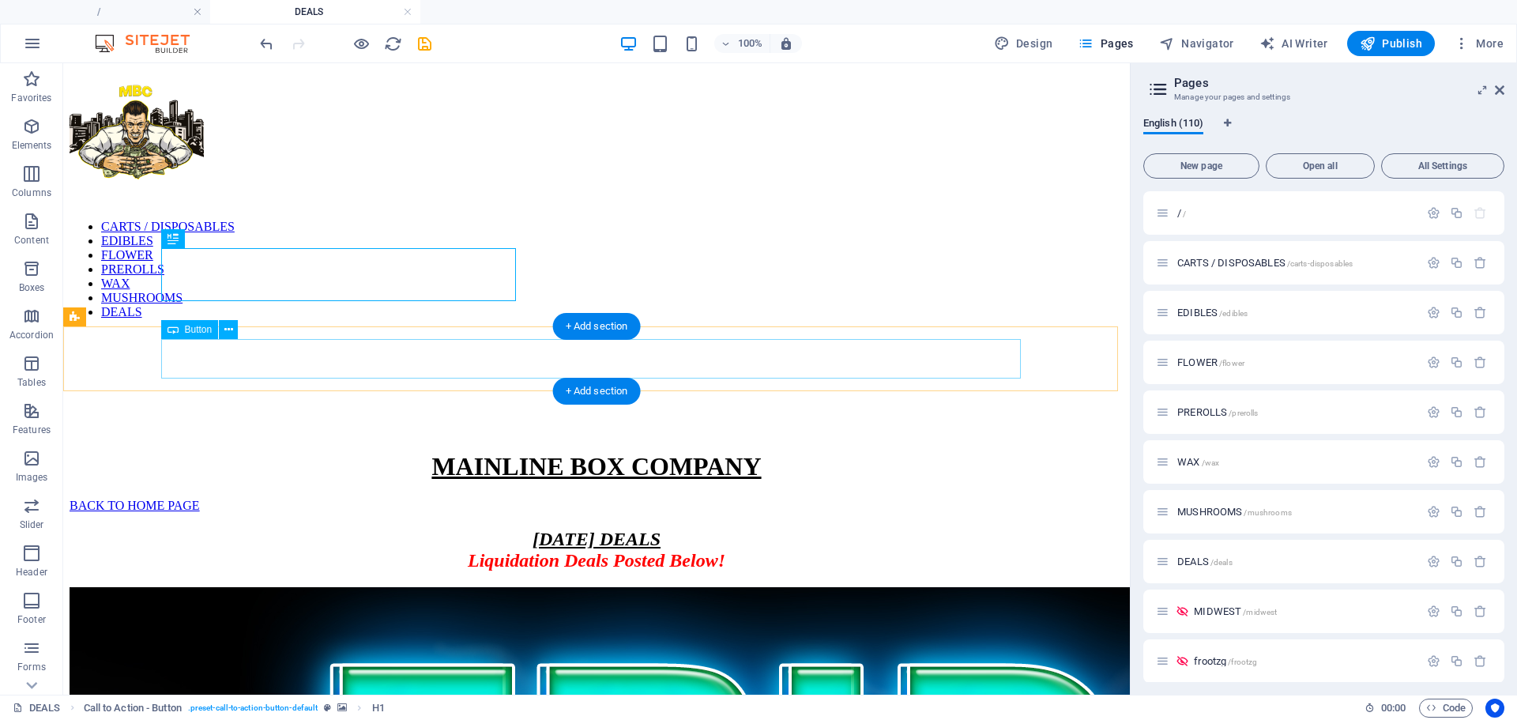
scroll to position [0, 0]
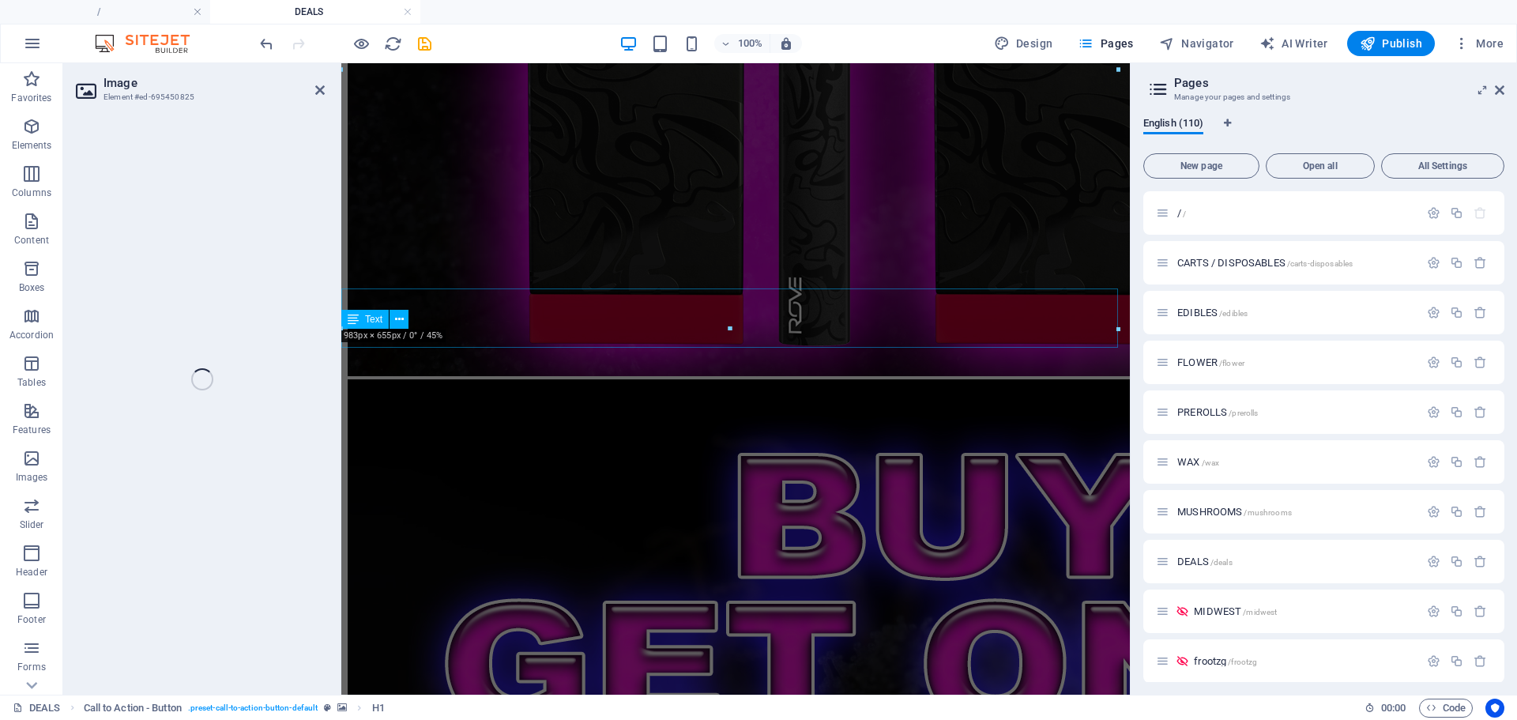
scroll to position [7968, 0]
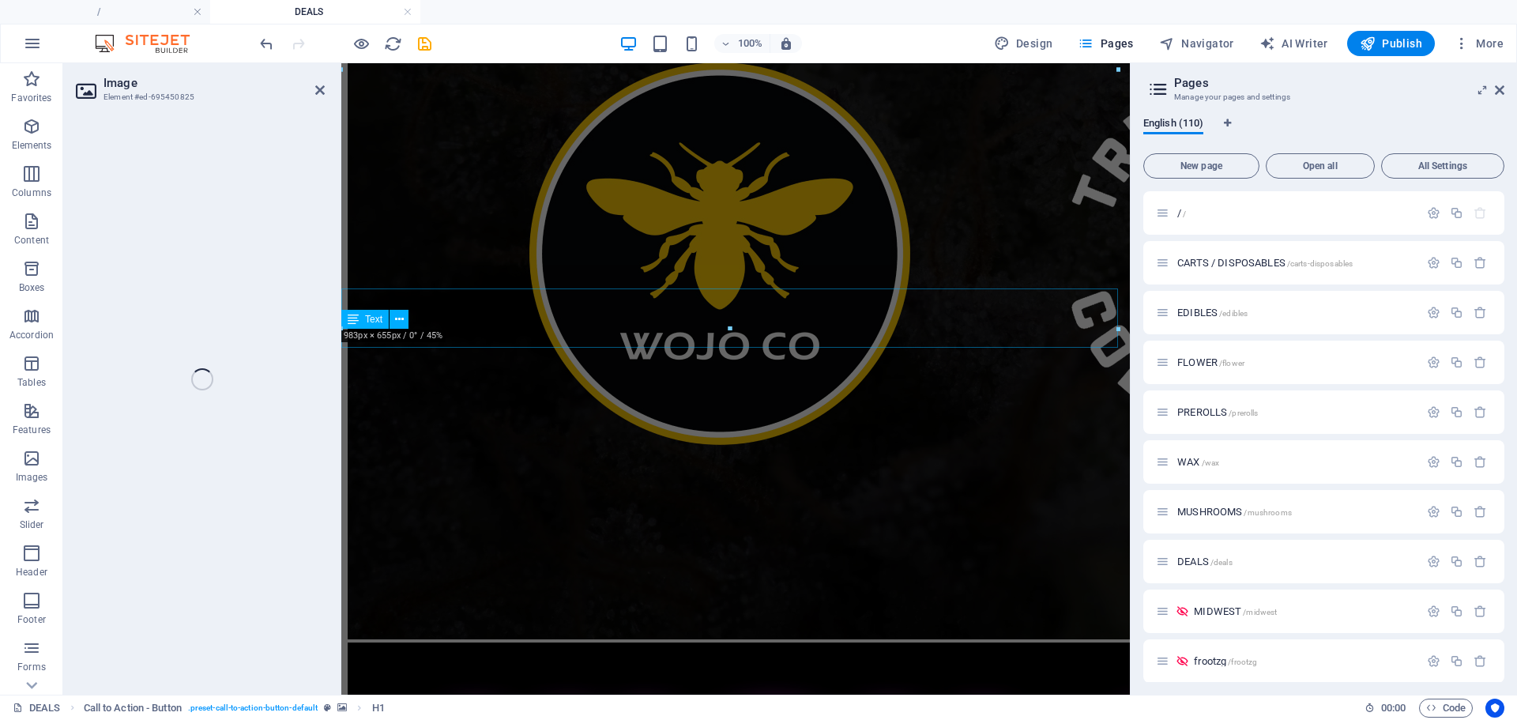
select select "43"
select select
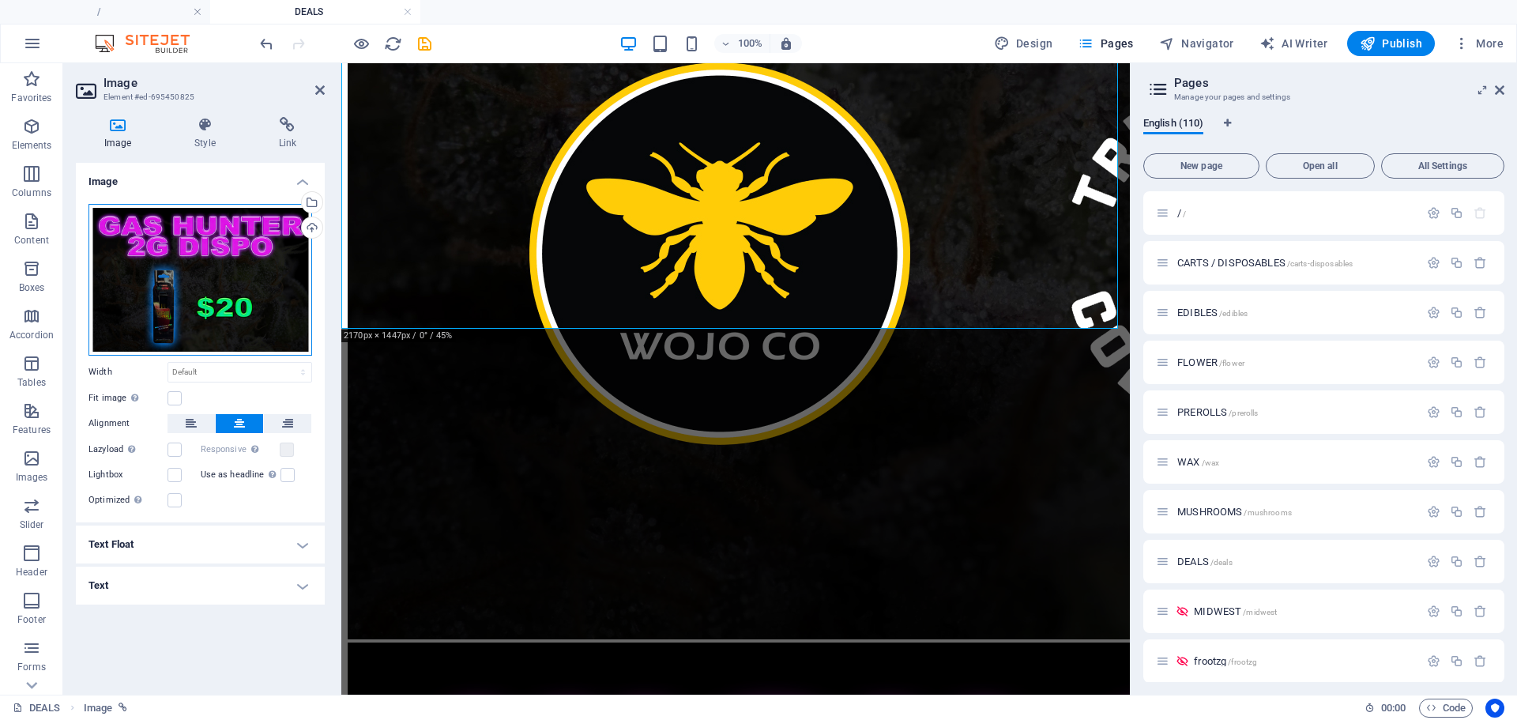
click at [228, 315] on div "Drag files here, click to choose files or select files from Files or our free s…" at bounding box center [200, 280] width 224 height 152
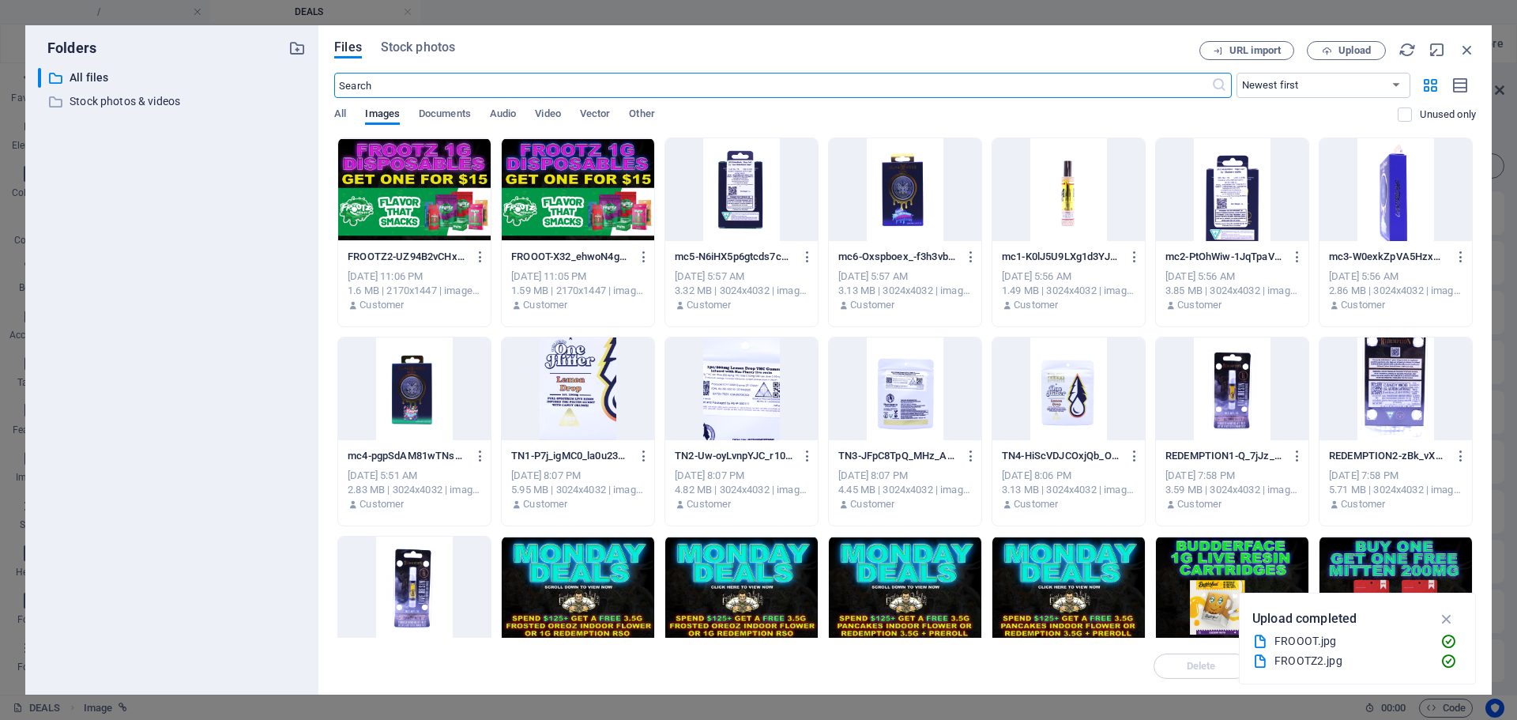
scroll to position [4294, 0]
click at [421, 181] on div at bounding box center [414, 189] width 152 height 103
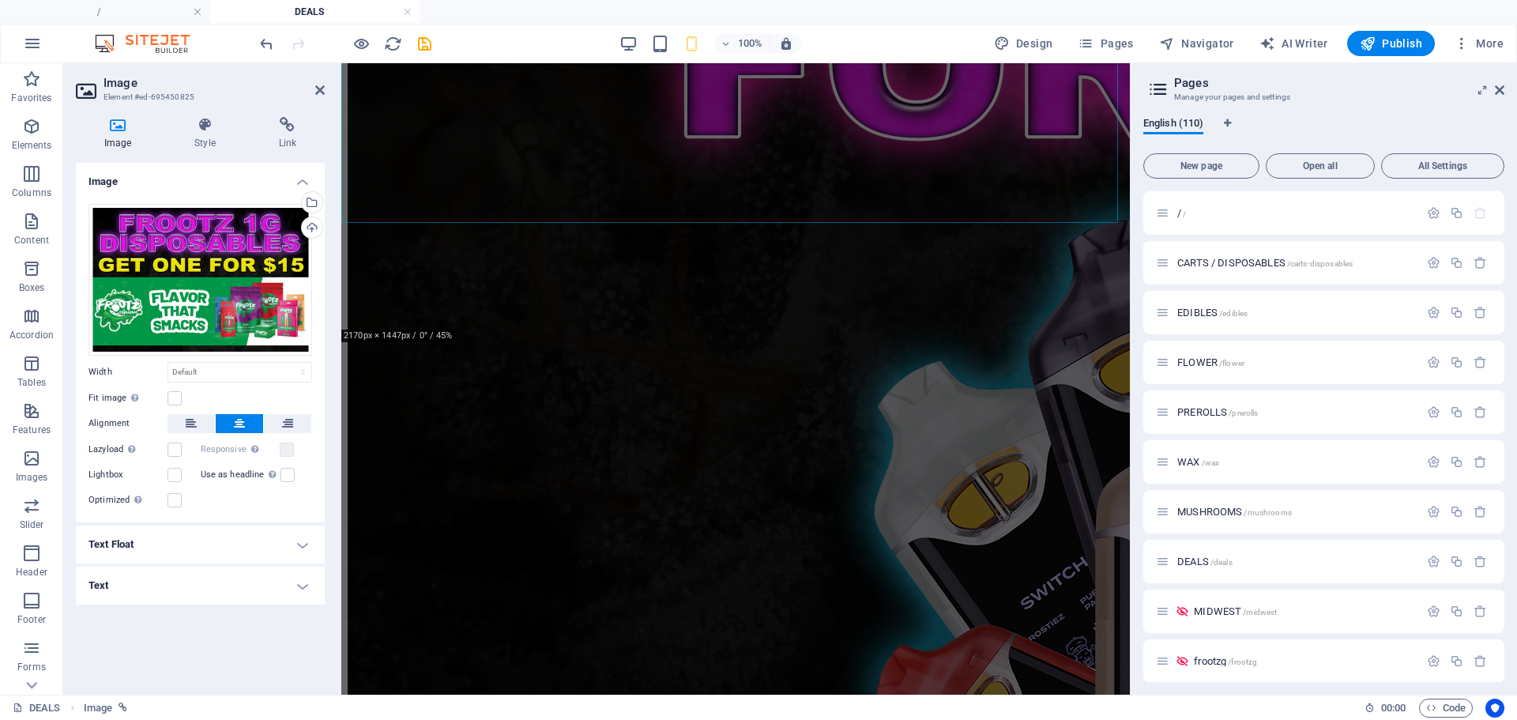
scroll to position [7968, 0]
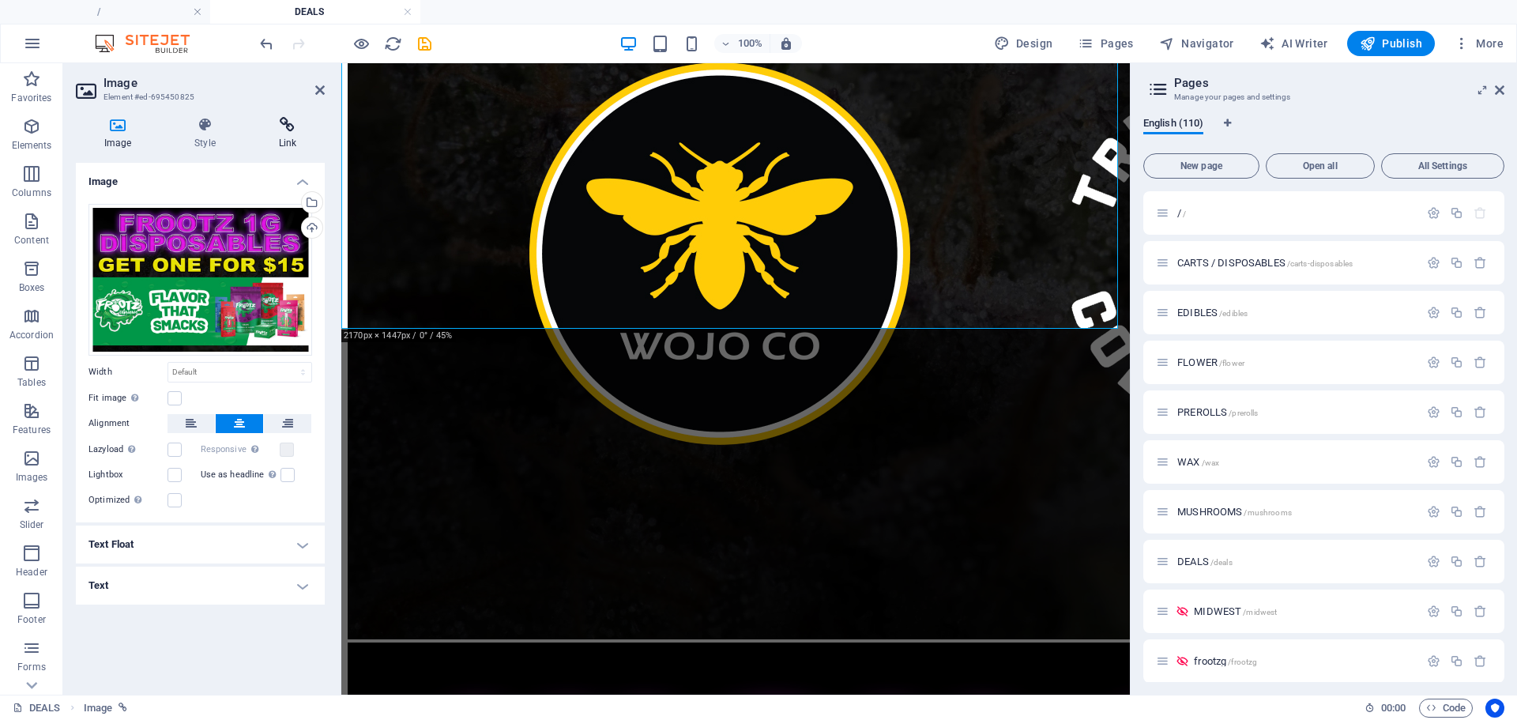
click at [296, 125] on icon at bounding box center [287, 125] width 74 height 16
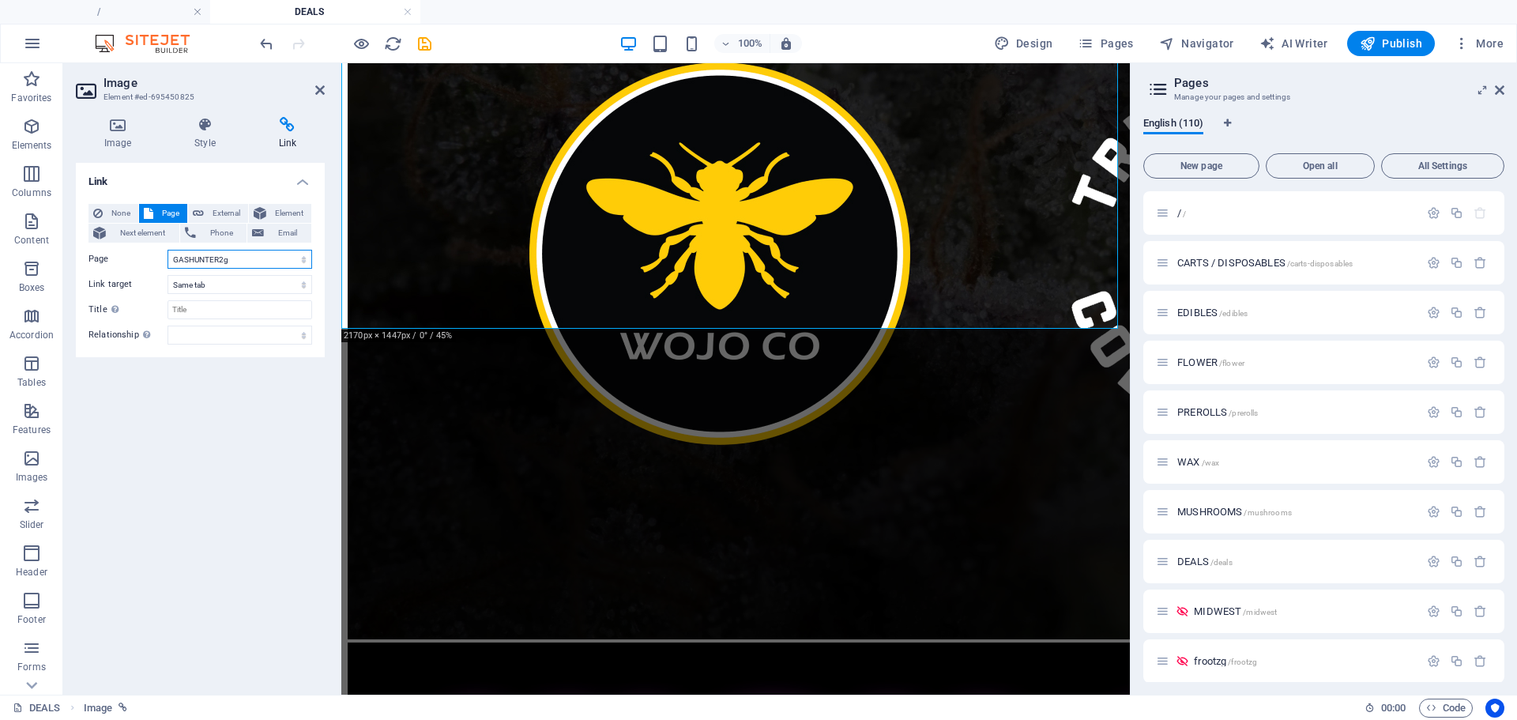
click at [192, 257] on select "/ CARTS / DISPOSABLES EDIBLES FLOWER PREROLLS WAX MUSHROOMS DEALS MIDWEST froot…" at bounding box center [239, 259] width 145 height 19
select select "24"
click at [167, 250] on select "/ CARTS / DISPOSABLES EDIBLES FLOWER PREROLLS WAX MUSHROOMS DEALS MIDWEST froot…" at bounding box center [239, 259] width 145 height 19
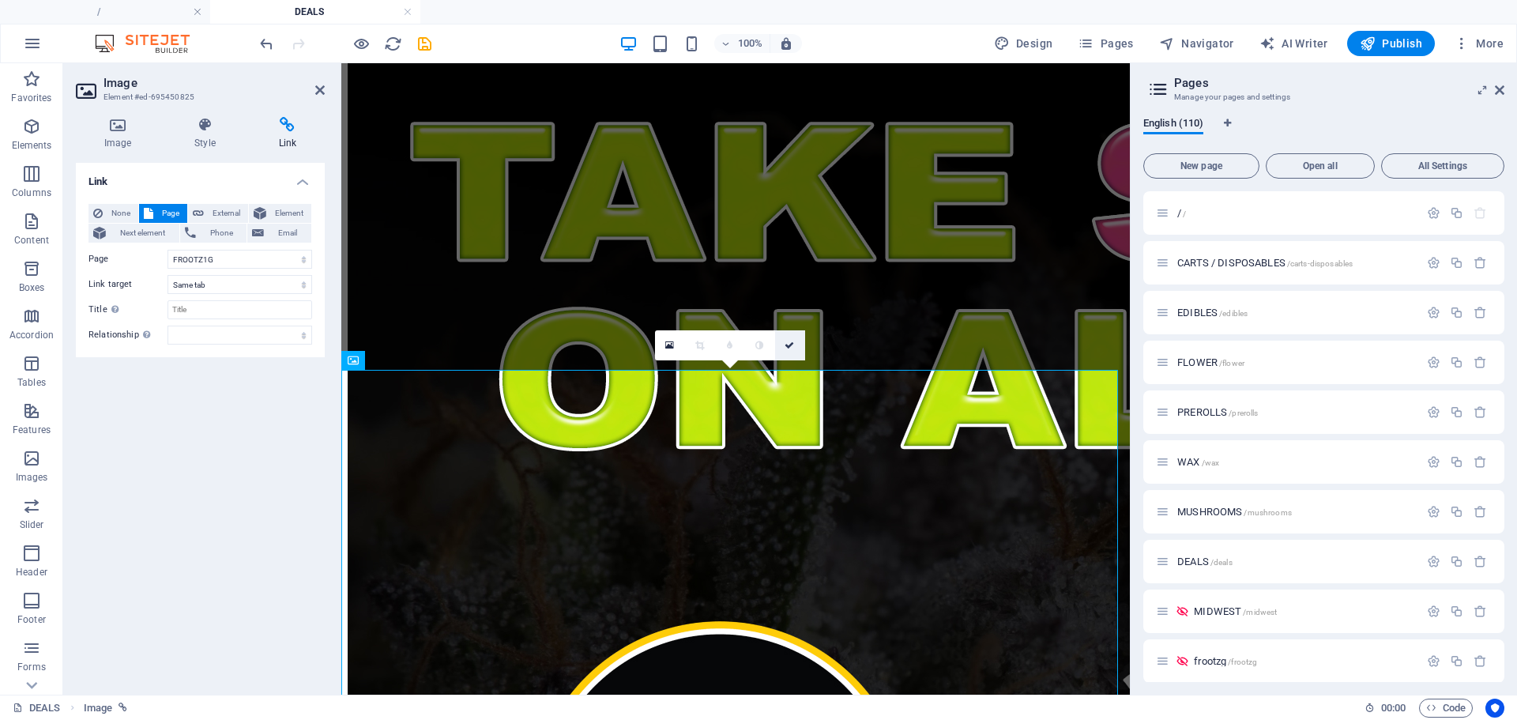
click at [791, 344] on icon at bounding box center [788, 344] width 9 height 9
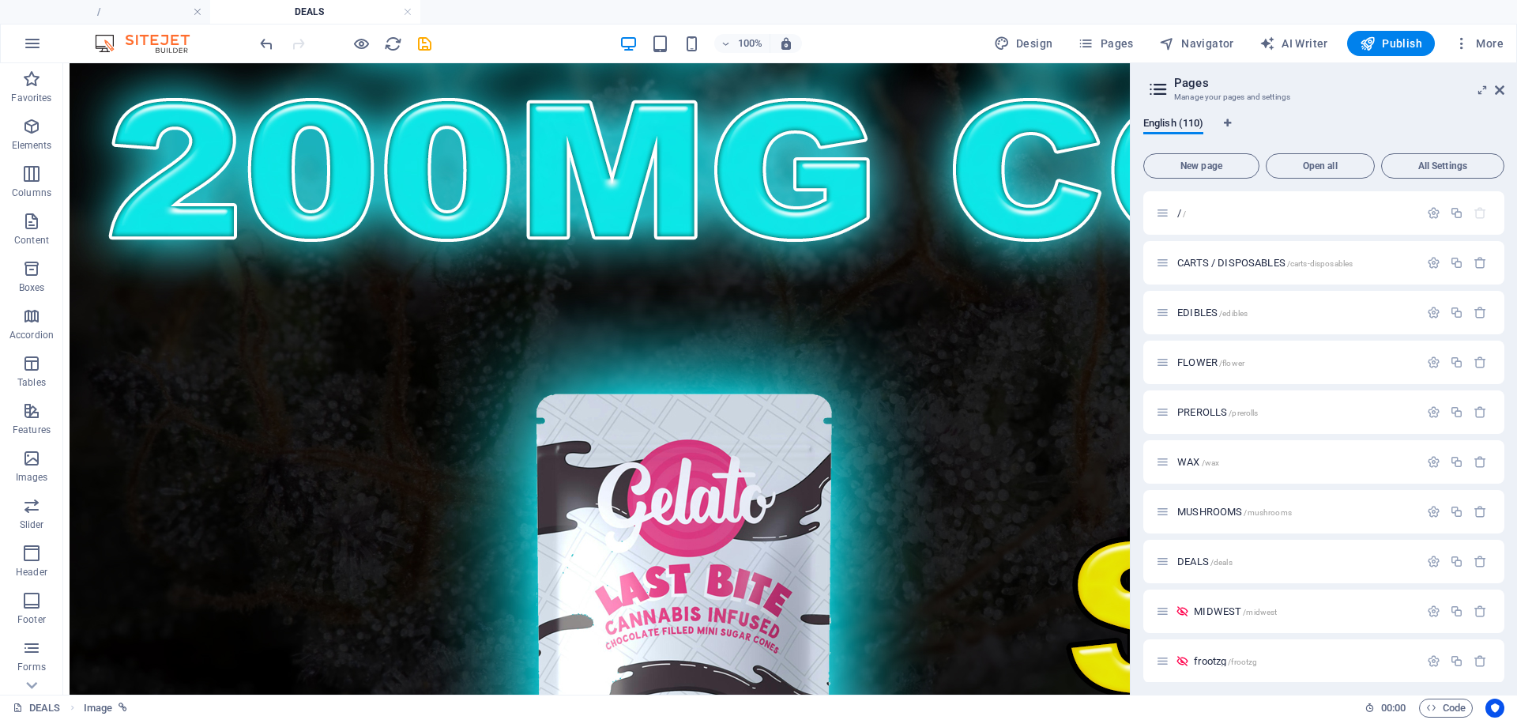
scroll to position [6420, 0]
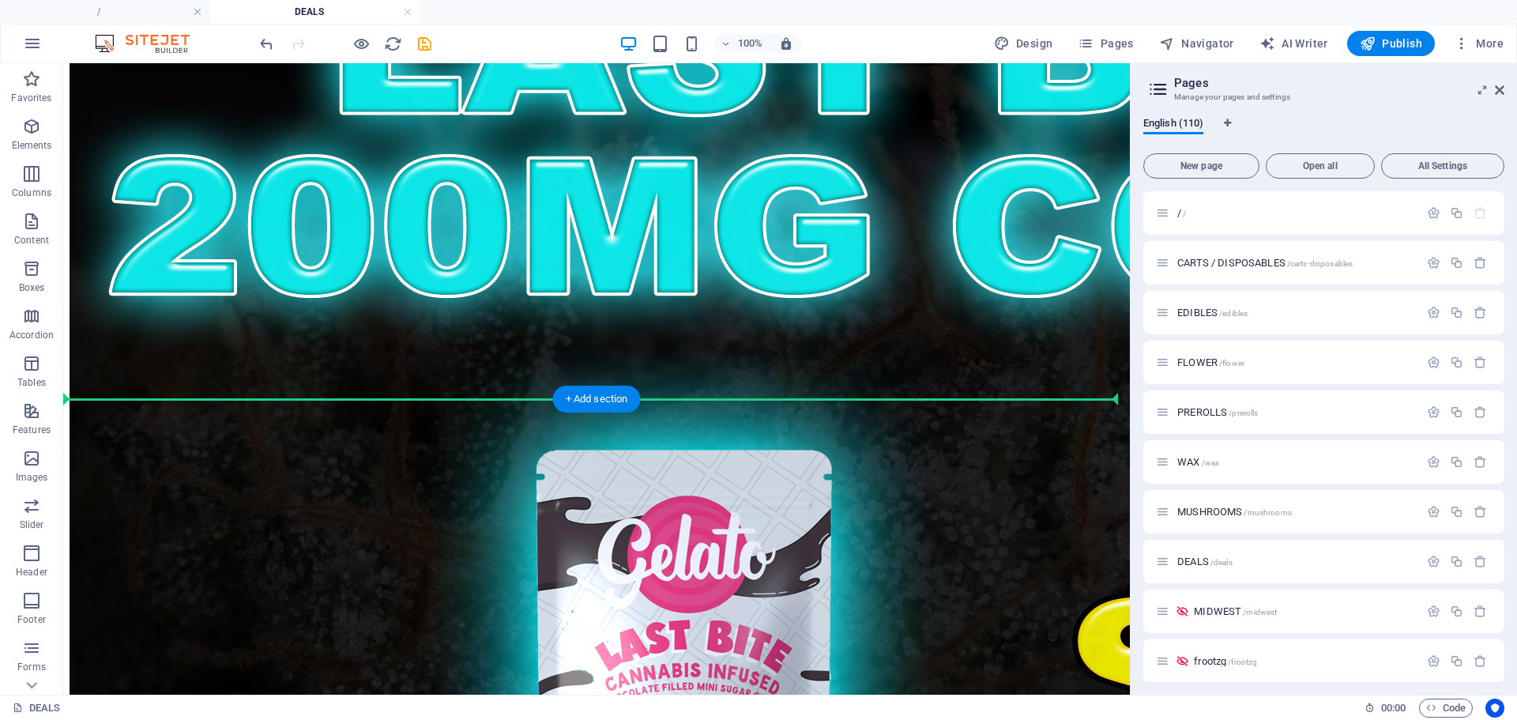
drag, startPoint x: 149, startPoint y: 461, endPoint x: 154, endPoint y: 376, distance: 85.5
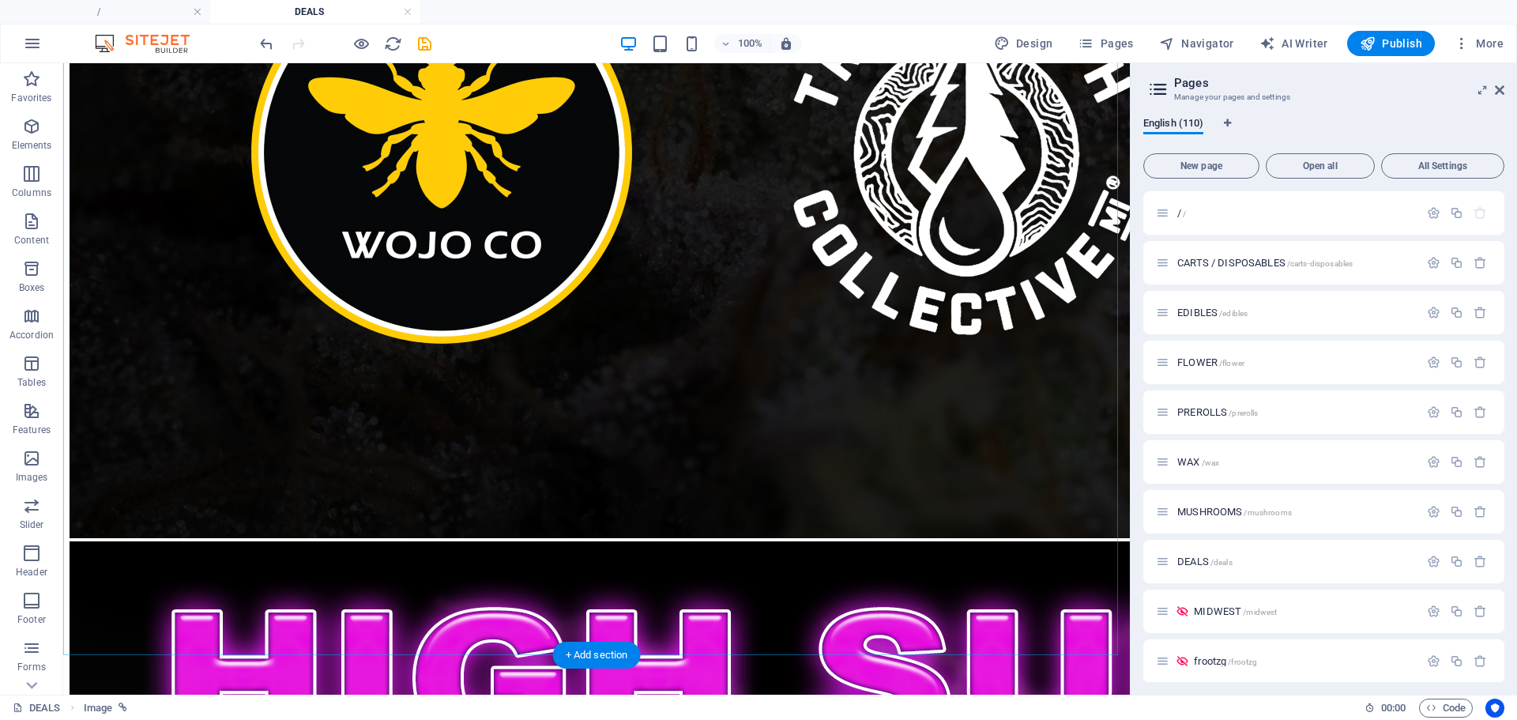
scroll to position [8431, 0]
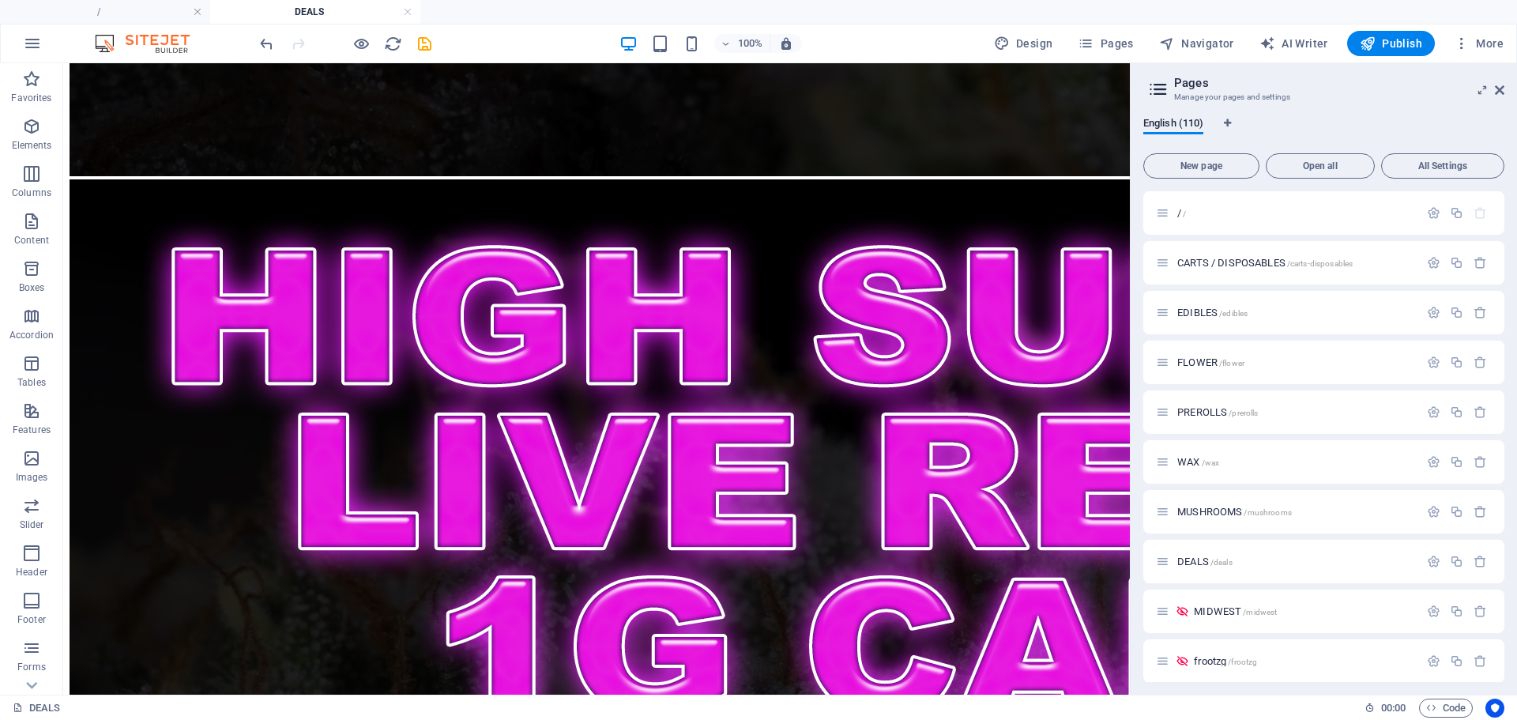
click at [436, 43] on div "100% Design Pages Navigator AI Writer Publish More" at bounding box center [883, 43] width 1253 height 25
click at [425, 43] on icon "save" at bounding box center [424, 44] width 18 height 18
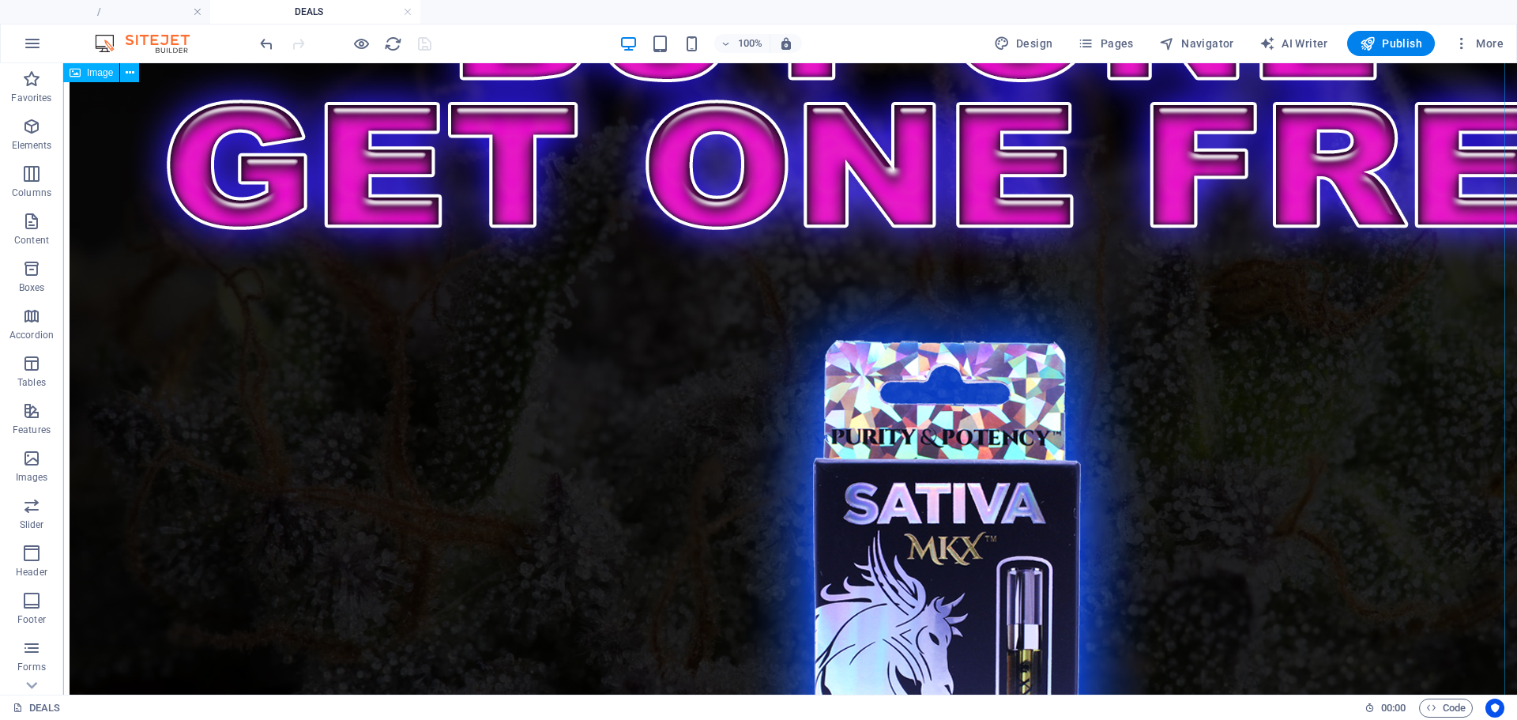
scroll to position [12279, 0]
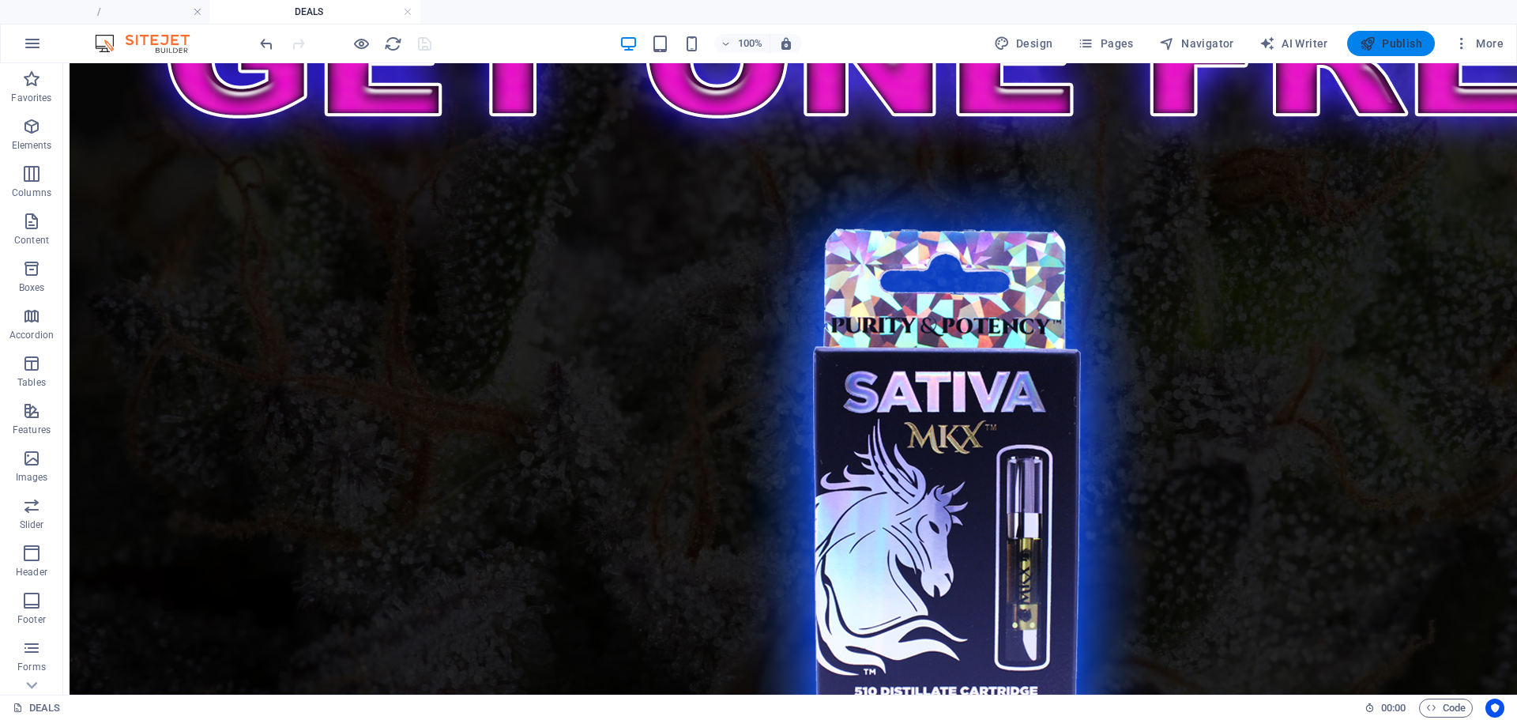
click at [1394, 44] on span "Publish" at bounding box center [1390, 44] width 62 height 16
